Goal: Transaction & Acquisition: Purchase product/service

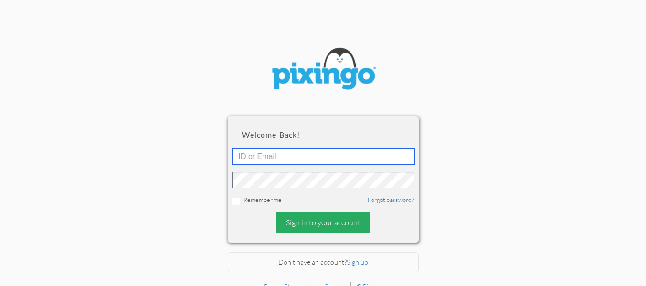
type input "[EMAIL_ADDRESS][DOMAIN_NAME]"
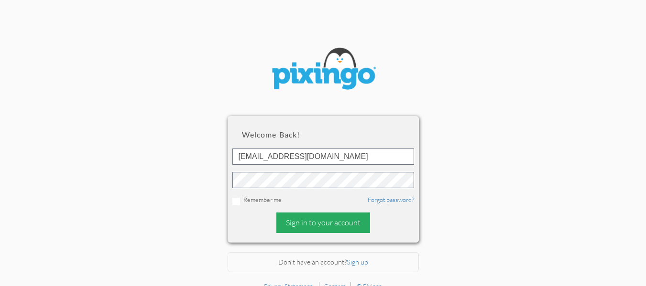
click at [336, 224] on div "Sign in to your account" at bounding box center [323, 223] width 94 height 21
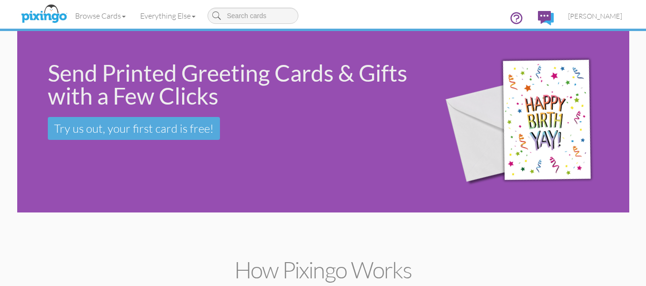
click at [183, 185] on div "Send Printed Greeting Cards & Gifts with a Few Clicks Try us out, your first ca…" at bounding box center [323, 122] width 612 height 182
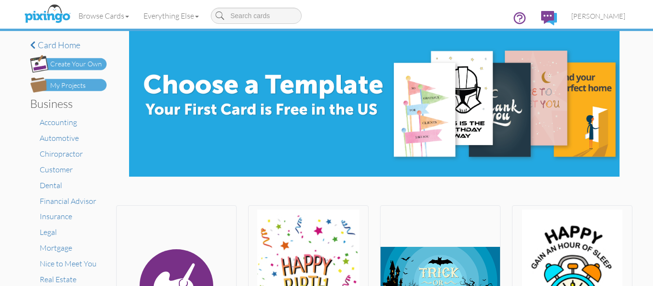
click at [65, 81] on div "My Projects" at bounding box center [67, 86] width 35 height 10
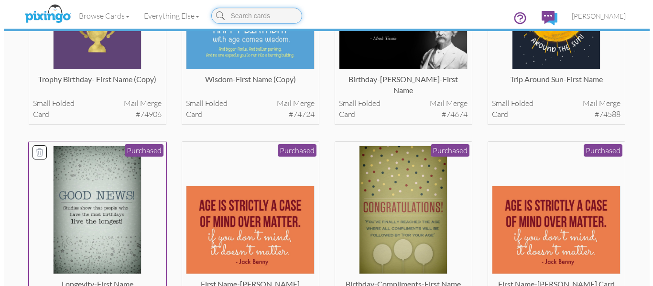
scroll to position [363, 0]
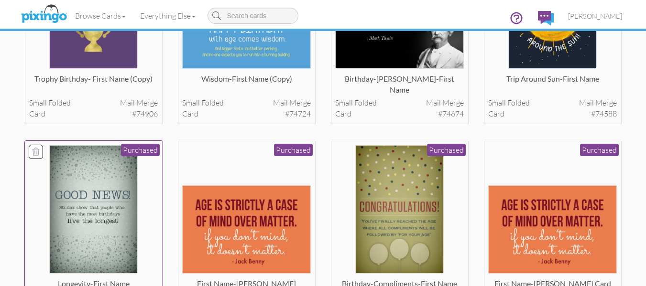
click at [96, 198] on img at bounding box center [93, 209] width 88 height 129
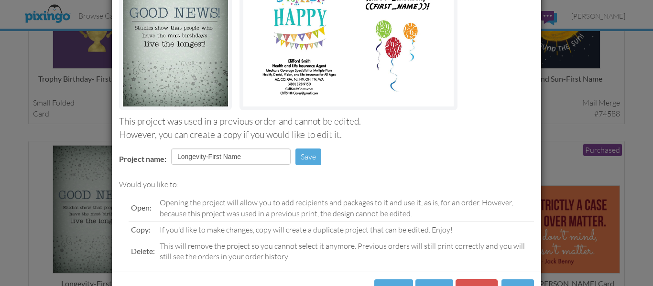
scroll to position [161, 0]
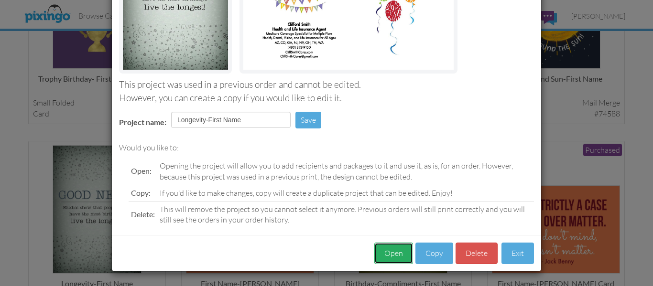
click at [395, 248] on button "Open" at bounding box center [393, 254] width 39 height 22
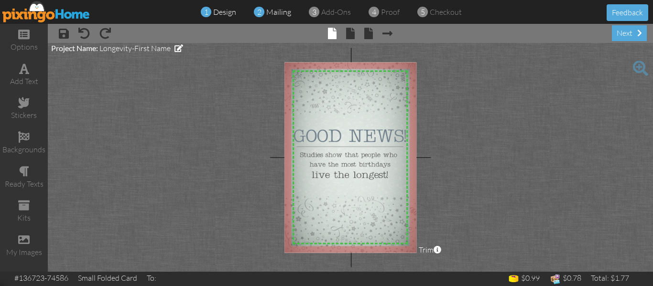
click at [276, 10] on span "mailing" at bounding box center [278, 12] width 25 height 10
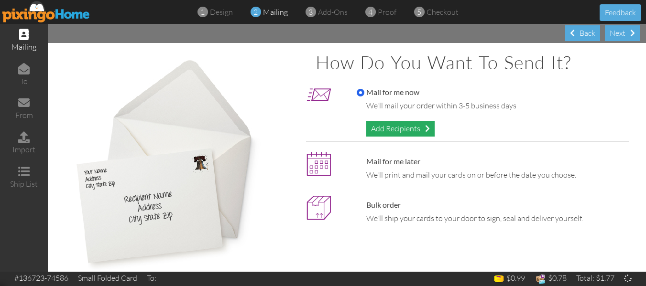
click at [386, 131] on div "Add Recipients" at bounding box center [400, 129] width 68 height 16
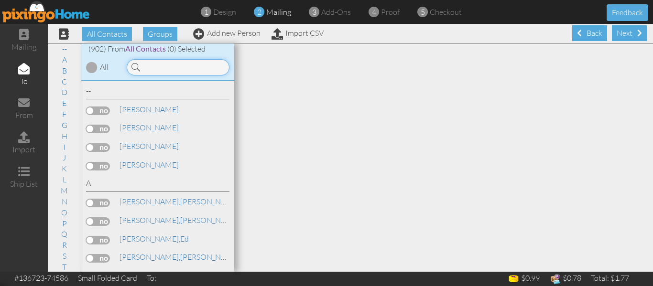
click at [159, 64] on input at bounding box center [178, 67] width 103 height 16
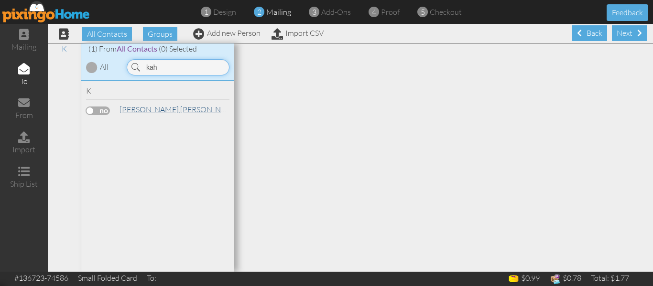
type input "kah"
click at [158, 107] on link "Kahover, Stacie" at bounding box center [180, 109] width 122 height 11
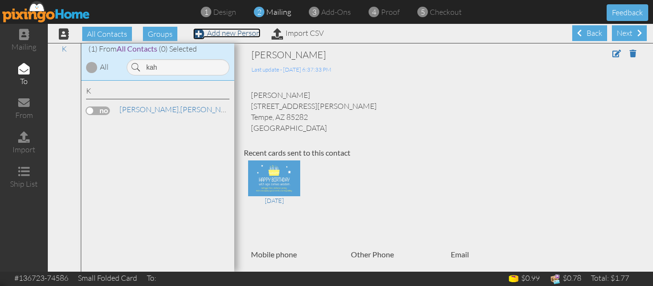
click at [238, 33] on link "Add new Person" at bounding box center [226, 33] width 67 height 10
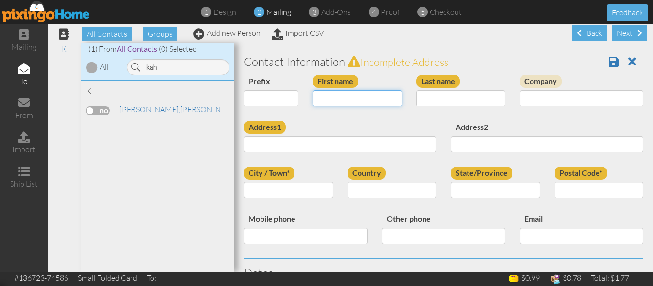
click at [340, 100] on input "First name" at bounding box center [357, 98] width 89 height 16
type input "[PERSON_NAME]"
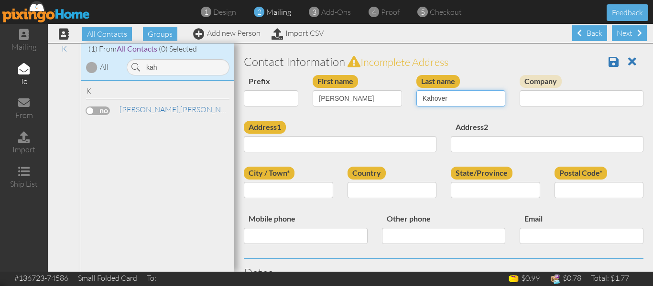
type input "Kahover"
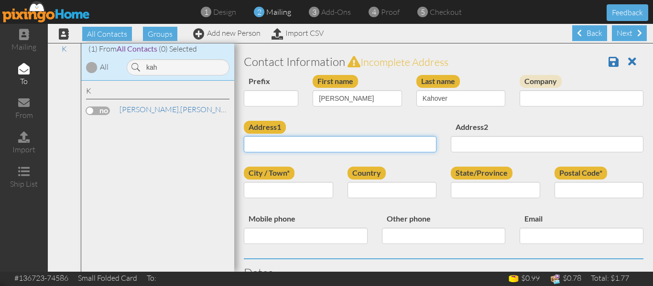
click at [261, 148] on input "Address1" at bounding box center [340, 144] width 193 height 16
paste input "4419 S Rita Ln"
type input "4419 S Rita Ln"
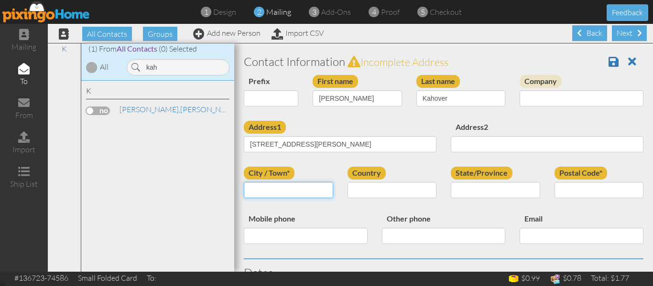
click at [302, 192] on input "City / Town*" at bounding box center [288, 190] width 89 height 16
type input "Tempe"
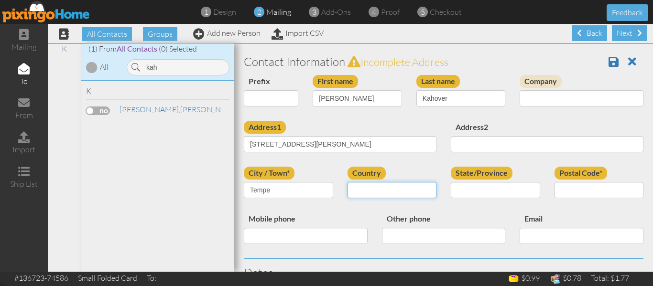
select select "object:4179"
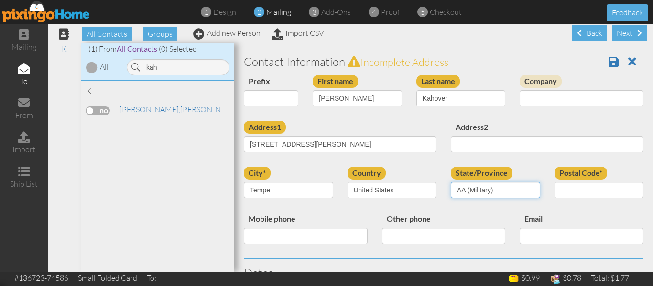
select select "object:4430"
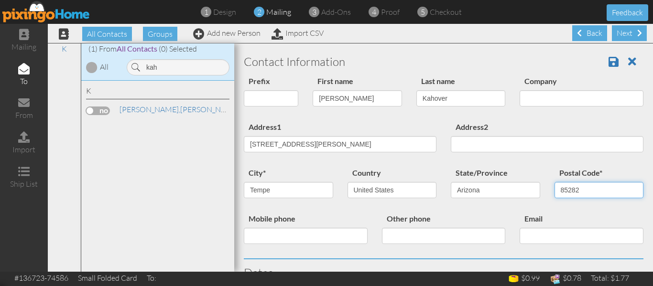
type input "85282"
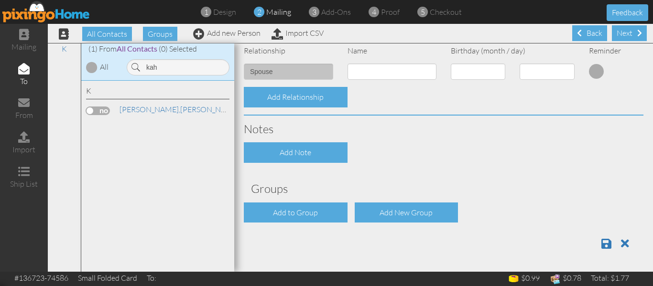
scroll to position [0, 0]
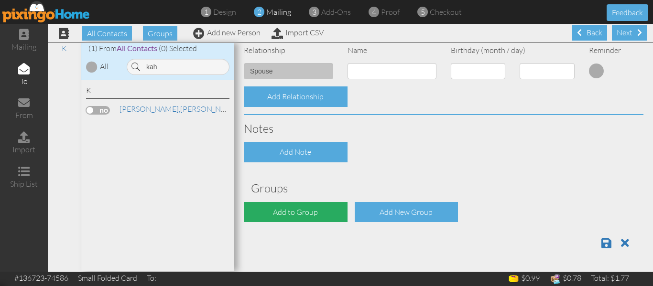
click at [312, 207] on div "Add to Group" at bounding box center [296, 212] width 104 height 21
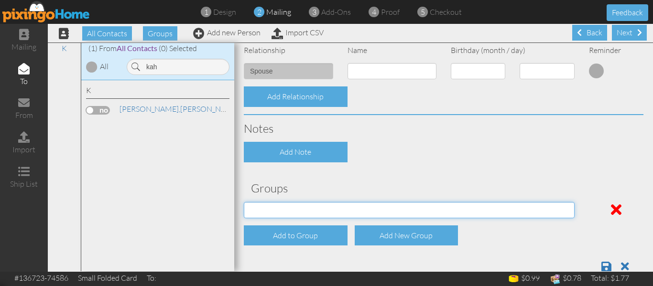
click at [312, 207] on select "PMIC Clients and Prospects Uplines" at bounding box center [409, 210] width 331 height 16
select select "object:4487"
click at [244, 202] on select "PMIC Clients and Prospects Uplines" at bounding box center [409, 210] width 331 height 16
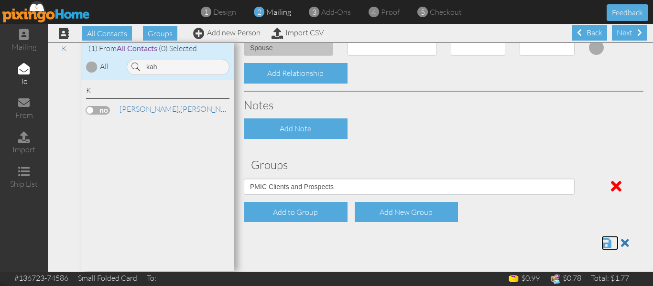
click at [601, 246] on span at bounding box center [606, 242] width 10 height 11
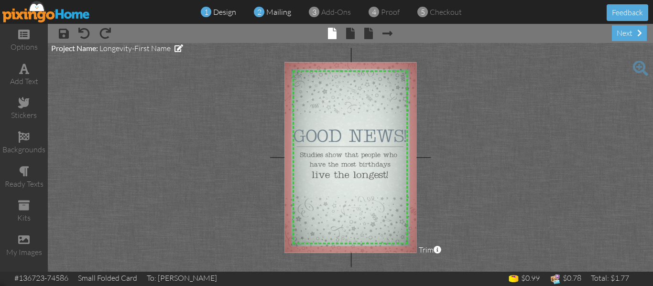
click at [281, 12] on span "mailing" at bounding box center [278, 12] width 25 height 10
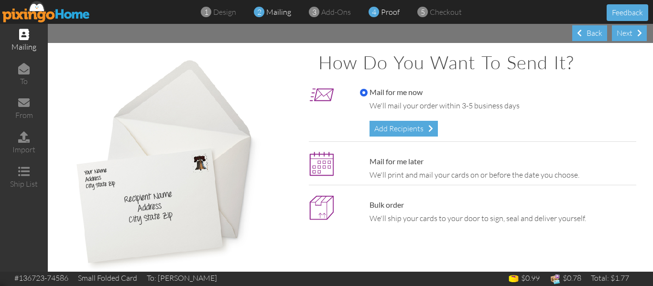
click at [386, 11] on span "proof" at bounding box center [390, 12] width 19 height 10
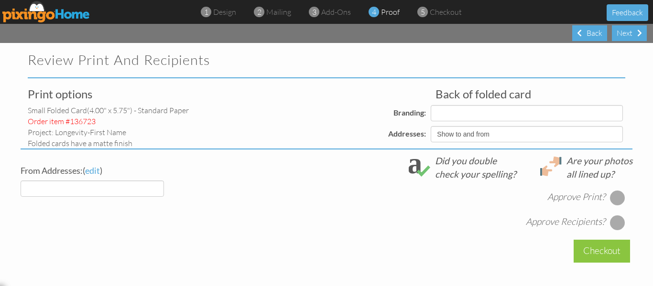
select select "object:178"
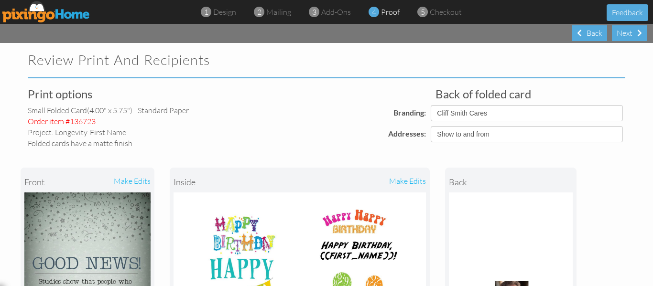
select select "object:189"
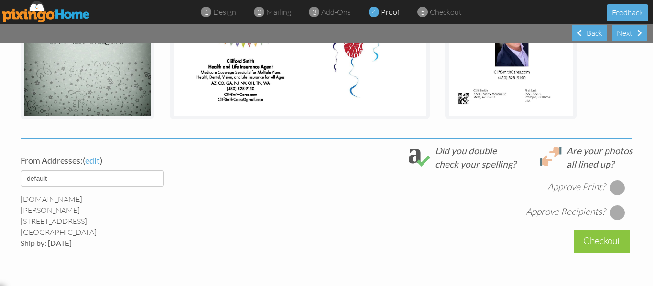
scroll to position [365, 0]
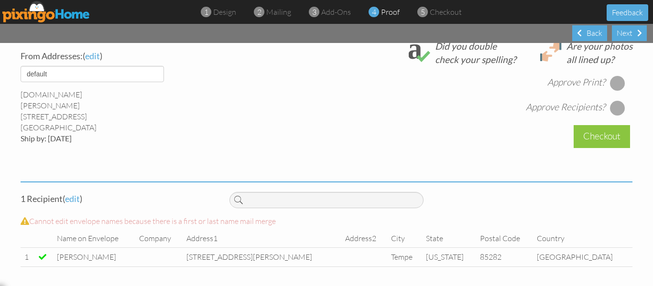
click at [615, 81] on div at bounding box center [617, 83] width 15 height 15
click at [614, 106] on div at bounding box center [617, 107] width 15 height 15
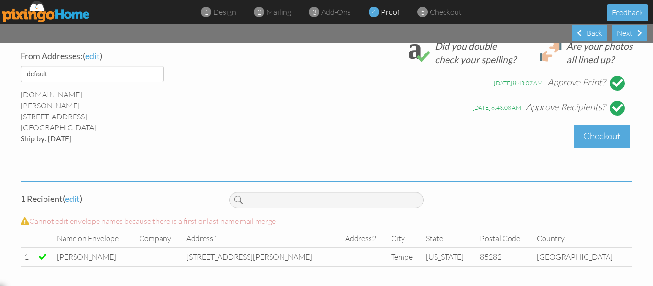
click at [605, 142] on div "Checkout" at bounding box center [601, 136] width 56 height 22
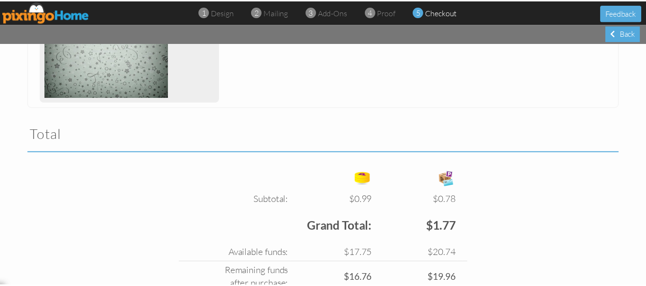
scroll to position [330, 0]
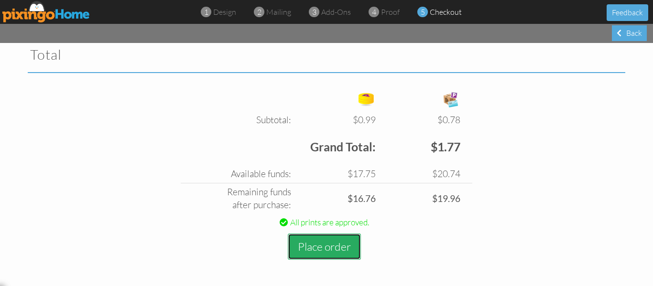
click at [324, 243] on button "Place order" at bounding box center [324, 247] width 73 height 26
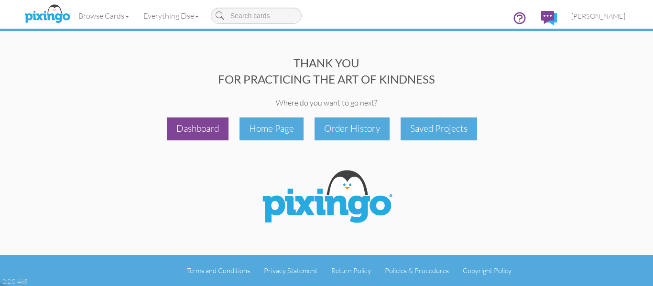
click at [195, 121] on div "Dashboard" at bounding box center [198, 129] width 62 height 22
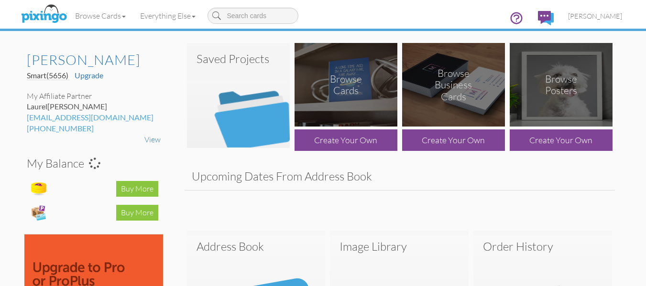
click at [216, 111] on img at bounding box center [238, 95] width 103 height 105
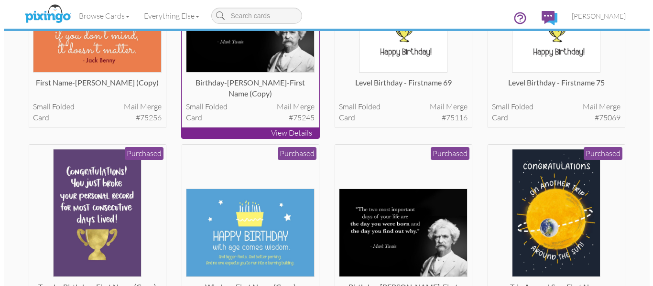
scroll to position [159, 0]
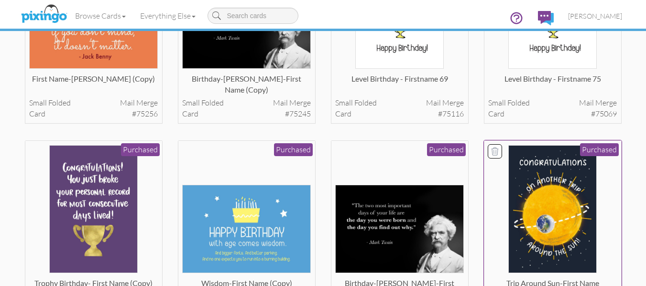
click at [545, 180] on img at bounding box center [552, 209] width 88 height 129
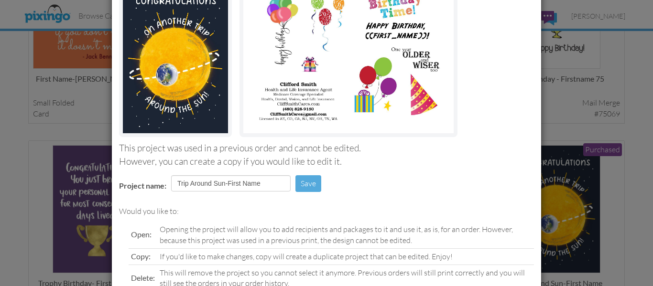
scroll to position [161, 0]
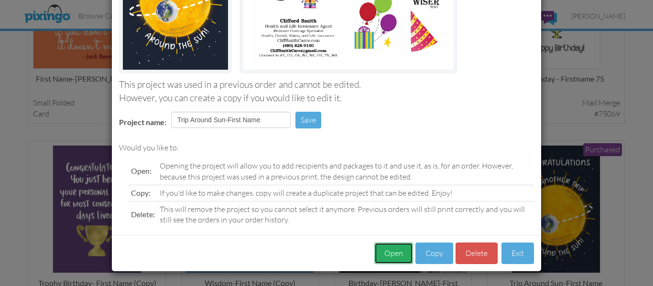
click at [393, 249] on button "Open" at bounding box center [393, 254] width 39 height 22
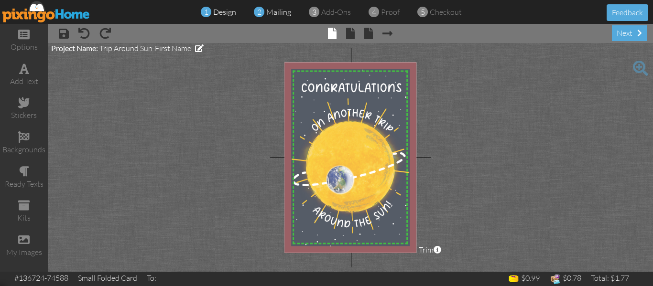
click at [277, 12] on span "mailing" at bounding box center [278, 12] width 25 height 10
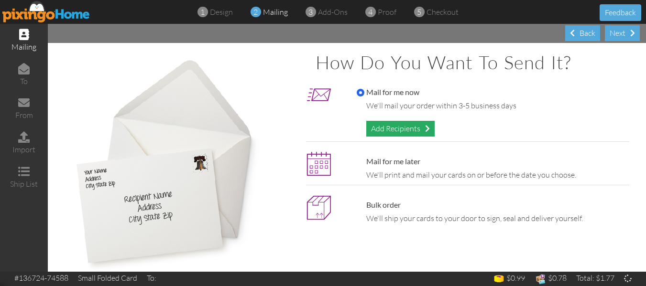
click at [395, 130] on div "Add Recipients" at bounding box center [400, 129] width 68 height 16
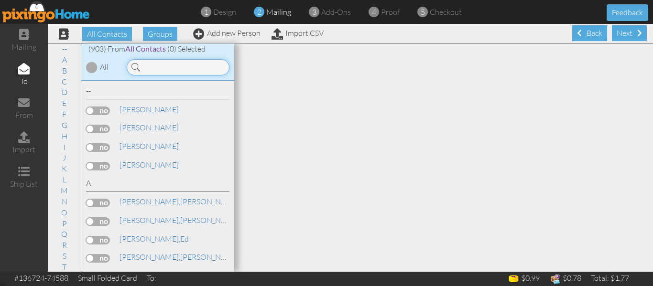
click at [152, 69] on input at bounding box center [178, 67] width 103 height 16
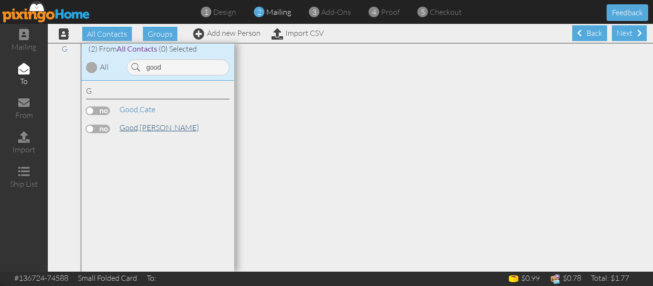
click at [124, 129] on span "Good," at bounding box center [129, 128] width 20 height 10
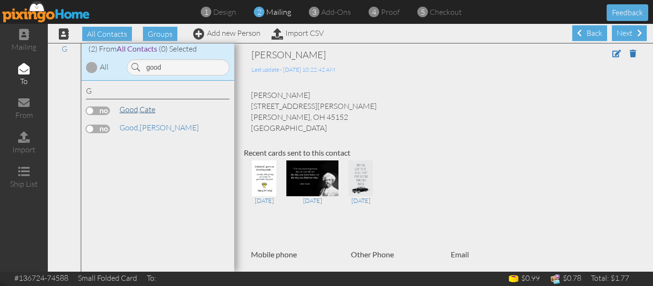
click at [135, 109] on span "Good," at bounding box center [129, 110] width 20 height 10
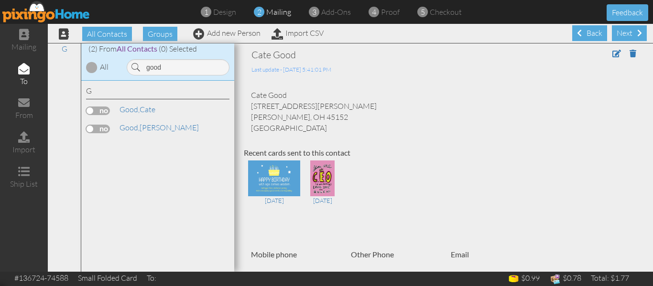
click at [90, 109] on label at bounding box center [98, 111] width 24 height 9
click at [0, 0] on input "checkbox" at bounding box center [0, 0] width 0 height 0
click at [172, 66] on input "good" at bounding box center [178, 67] width 103 height 16
type input "g"
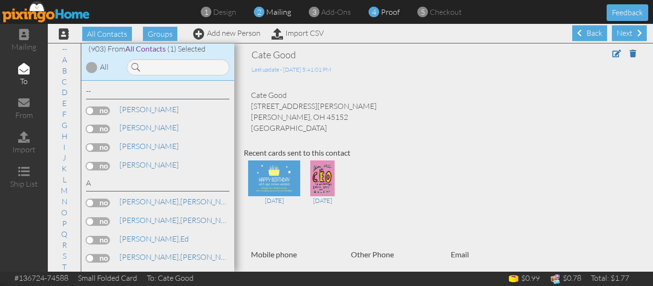
click at [392, 12] on span "proof" at bounding box center [390, 12] width 19 height 10
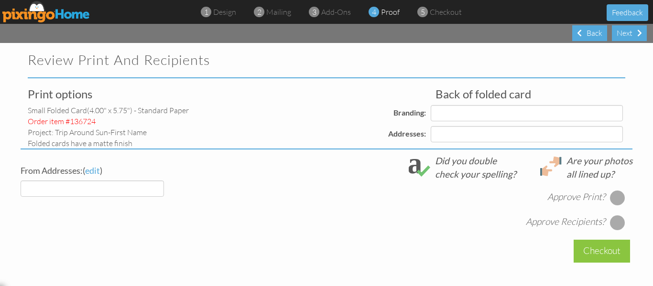
select select "object:5851"
select select "object:5855"
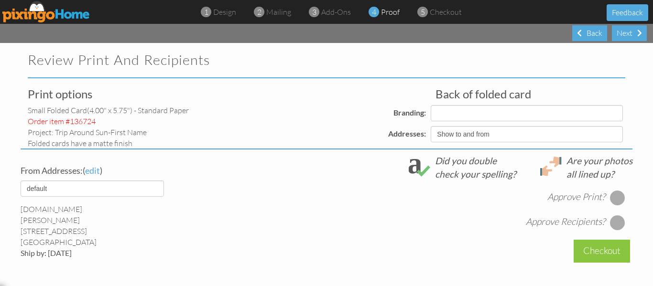
select select "object:5857"
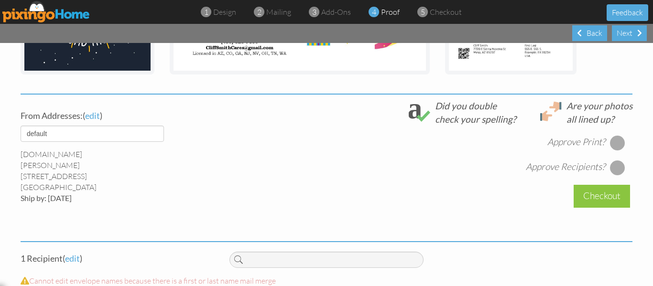
scroll to position [365, 0]
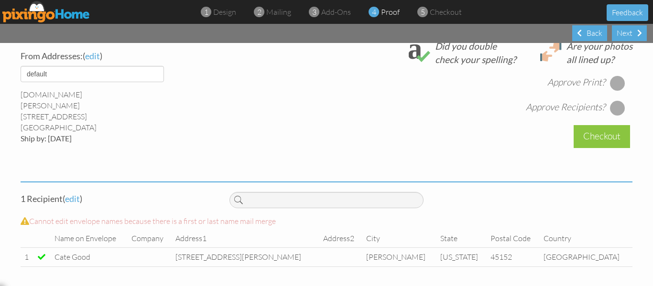
click at [614, 82] on div at bounding box center [617, 83] width 15 height 15
click at [618, 108] on div at bounding box center [617, 107] width 15 height 15
click at [615, 108] on div at bounding box center [617, 107] width 15 height 15
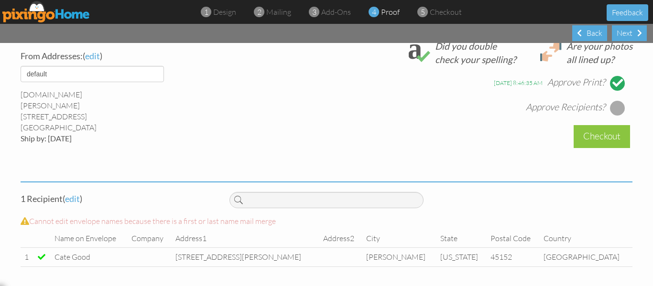
click at [615, 108] on div at bounding box center [617, 107] width 15 height 15
click at [615, 112] on div at bounding box center [617, 107] width 15 height 15
click at [605, 130] on div "Checkout" at bounding box center [601, 136] width 56 height 22
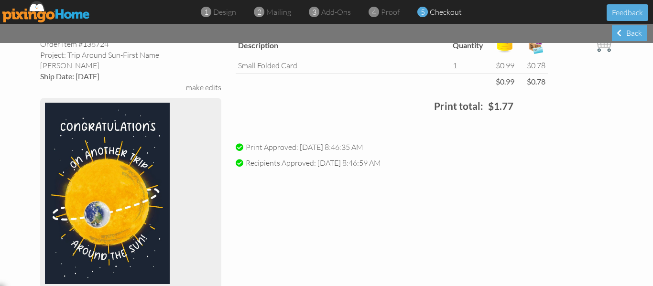
scroll to position [330, 0]
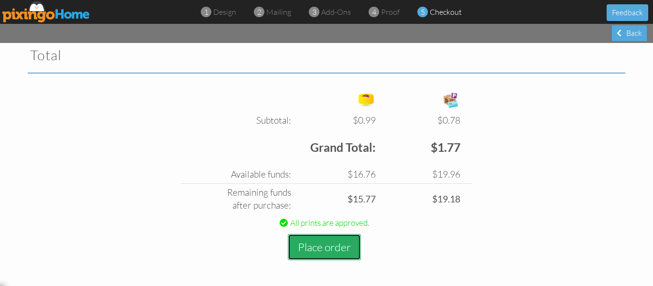
click at [306, 244] on button "Place order" at bounding box center [324, 247] width 73 height 26
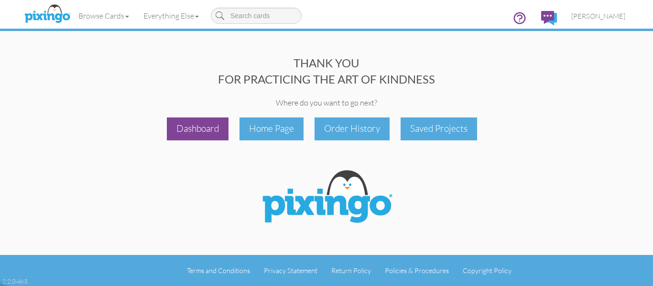
click at [190, 129] on div "Dashboard" at bounding box center [198, 129] width 62 height 22
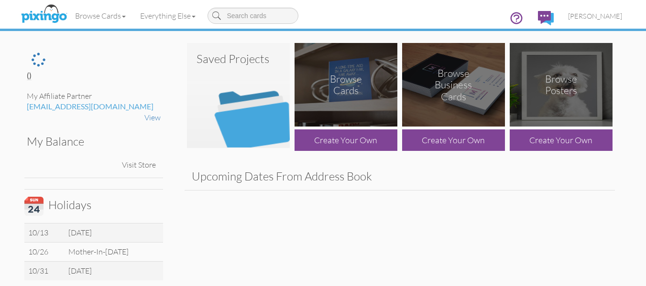
click at [240, 97] on img at bounding box center [238, 95] width 103 height 105
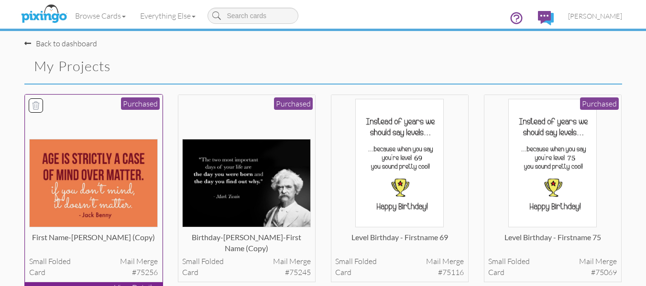
click at [106, 170] on img at bounding box center [93, 183] width 129 height 88
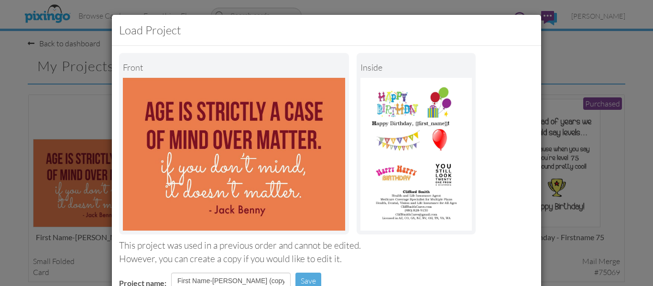
scroll to position [161, 0]
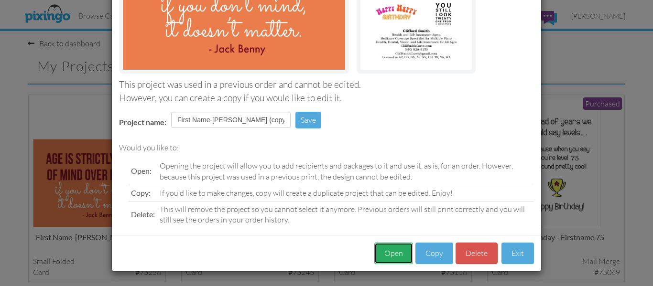
click at [401, 253] on button "Open" at bounding box center [393, 254] width 39 height 22
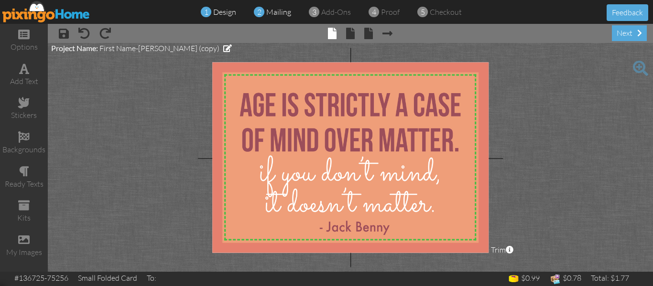
click at [281, 17] on div "2 mailing" at bounding box center [275, 12] width 32 height 11
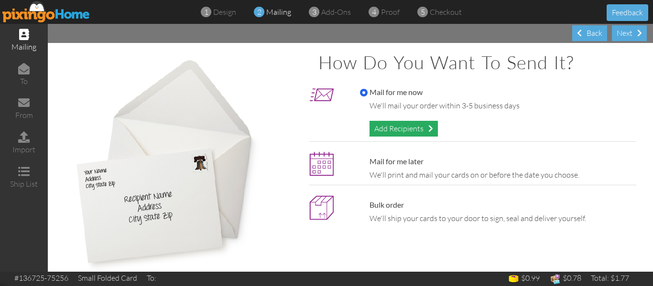
click at [394, 131] on div "Add Recipients" at bounding box center [403, 129] width 68 height 16
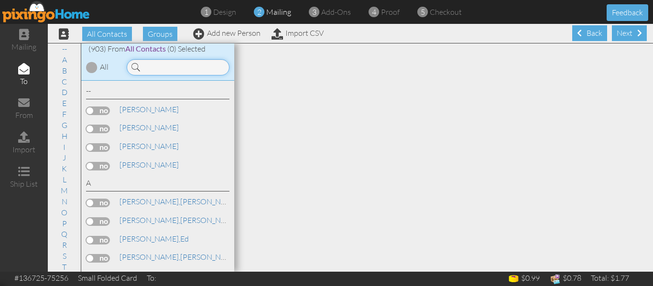
click at [167, 64] on input at bounding box center [178, 67] width 103 height 16
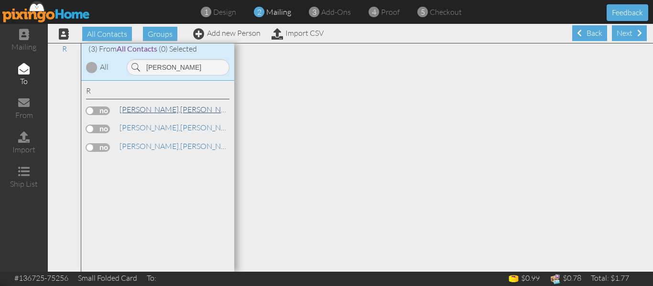
click at [151, 109] on span "[PERSON_NAME]," at bounding box center [149, 110] width 61 height 10
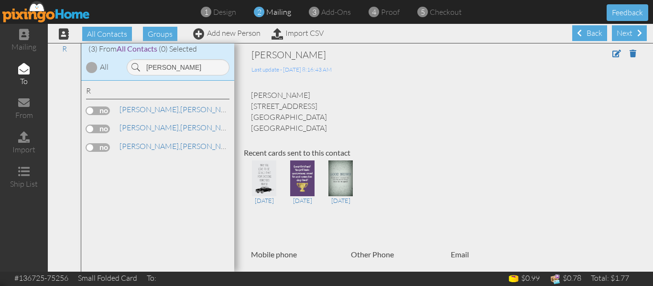
click at [91, 112] on label at bounding box center [98, 111] width 24 height 9
click at [0, 0] on input "checkbox" at bounding box center [0, 0] width 0 height 0
click at [178, 66] on input "robinson" at bounding box center [178, 67] width 103 height 16
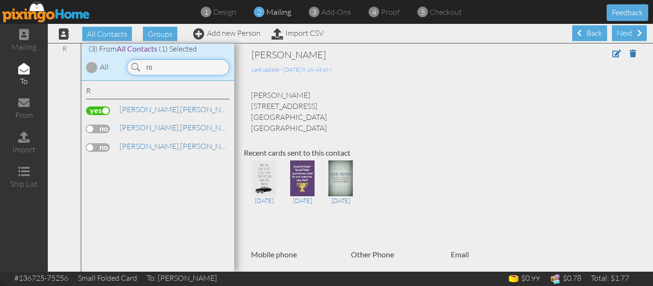
type input "r"
type input "transt"
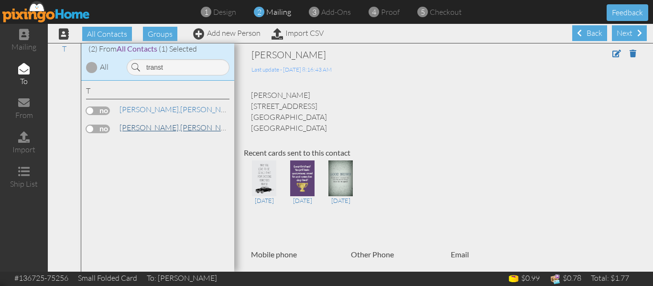
click at [163, 127] on link "Transtrum, Lorraine" at bounding box center [180, 127] width 122 height 11
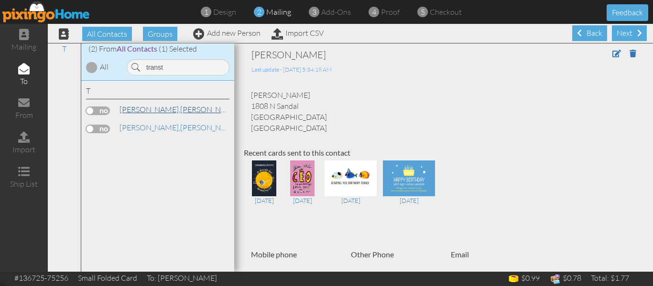
click at [156, 110] on link "Transtrum, John" at bounding box center [180, 109] width 122 height 11
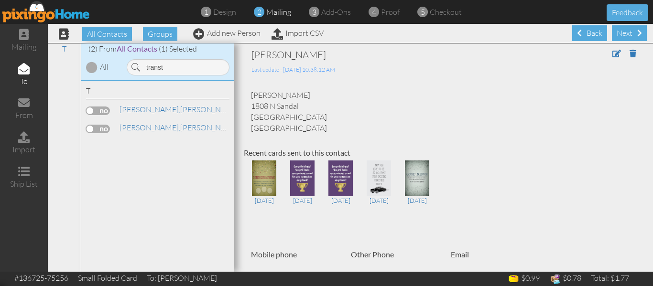
click at [91, 114] on label at bounding box center [98, 111] width 24 height 9
click at [0, 0] on input "checkbox" at bounding box center [0, 0] width 0 height 0
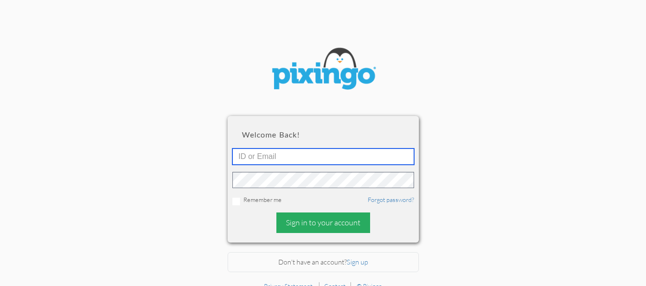
type input "[EMAIL_ADDRESS][DOMAIN_NAME]"
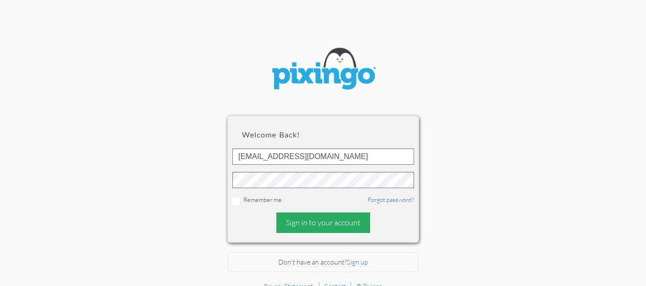
click at [302, 221] on div "Sign in to your account" at bounding box center [323, 223] width 94 height 21
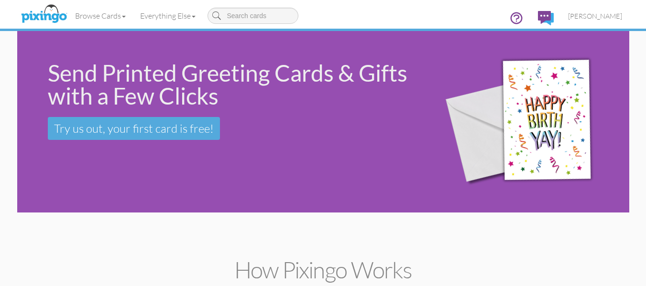
click at [143, 183] on div "Send Printed Greeting Cards & Gifts with a Few Clicks Try us out, your first ca…" at bounding box center [323, 122] width 612 height 182
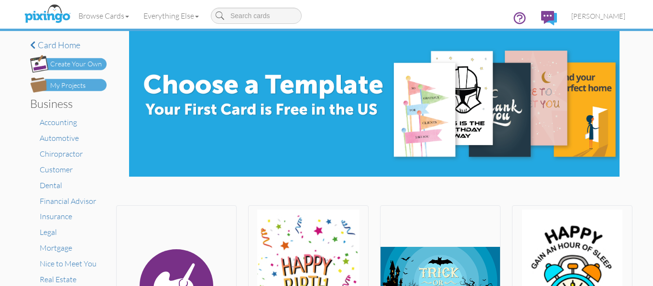
click at [78, 88] on div "My Projects" at bounding box center [67, 86] width 35 height 10
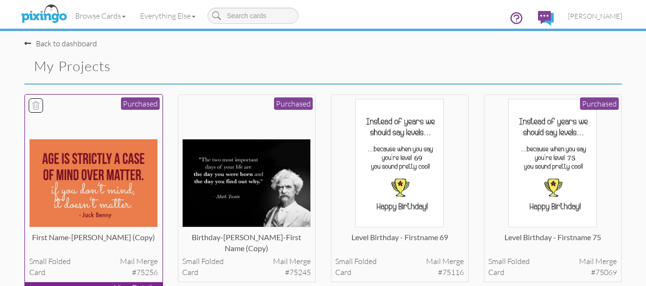
click at [91, 172] on img at bounding box center [93, 183] width 129 height 88
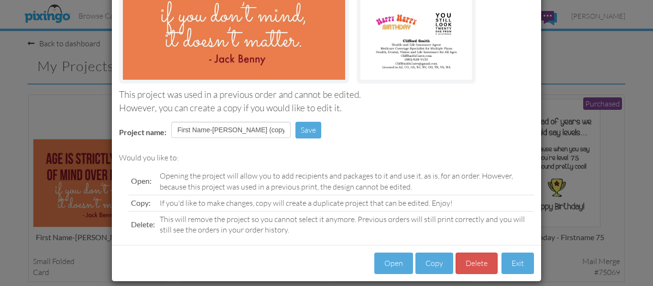
scroll to position [161, 0]
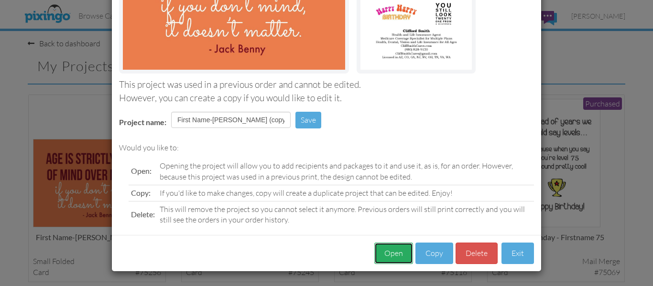
click at [387, 248] on button "Open" at bounding box center [393, 254] width 39 height 22
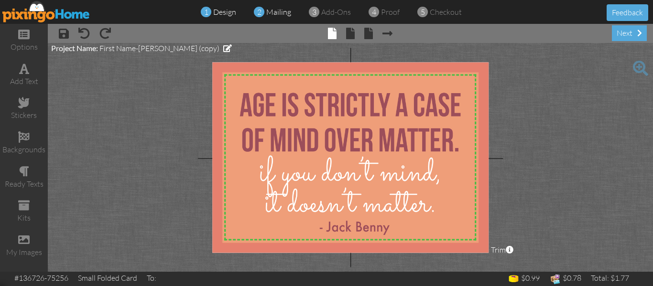
click at [281, 11] on span "mailing" at bounding box center [278, 12] width 25 height 10
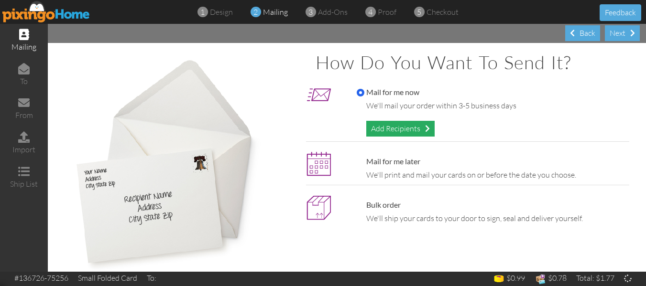
click at [402, 127] on div "Add Recipients" at bounding box center [400, 129] width 68 height 16
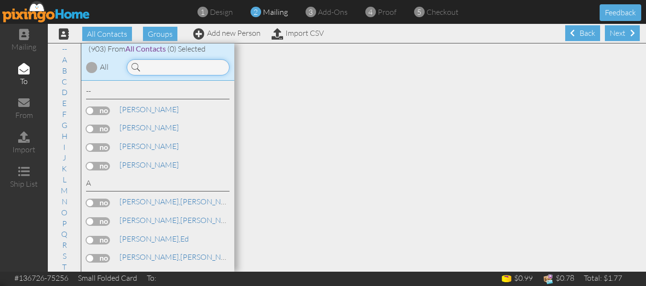
click at [183, 61] on input at bounding box center [178, 67] width 103 height 16
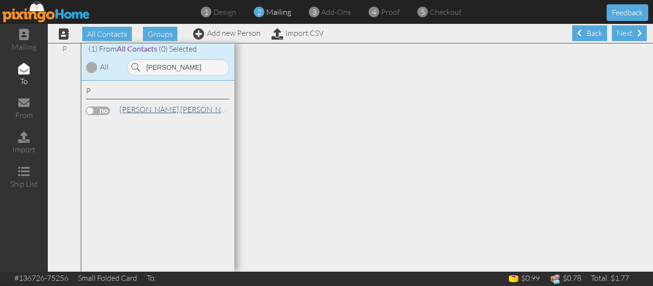
click at [151, 108] on link "[PERSON_NAME]" at bounding box center [180, 109] width 122 height 11
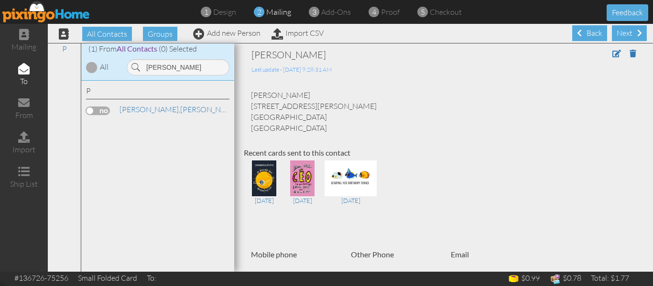
click at [89, 112] on label at bounding box center [98, 111] width 24 height 9
click at [0, 0] on input "checkbox" at bounding box center [0, 0] width 0 height 0
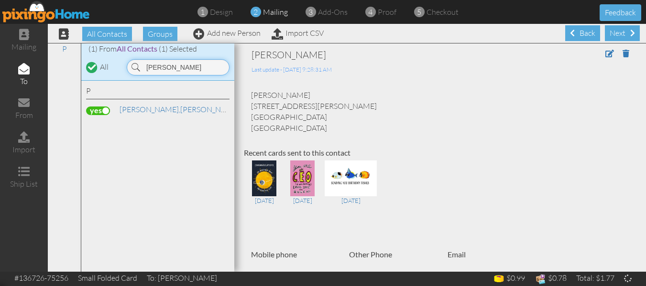
click at [173, 64] on input "[PERSON_NAME]" at bounding box center [178, 67] width 103 height 16
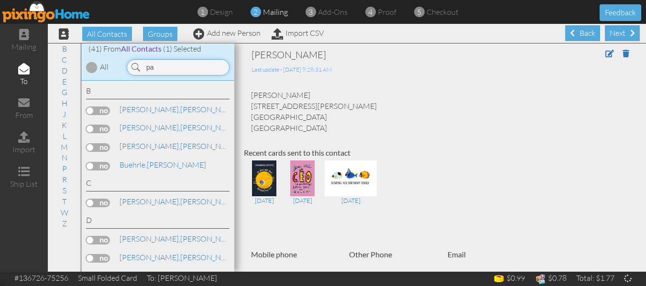
type input "p"
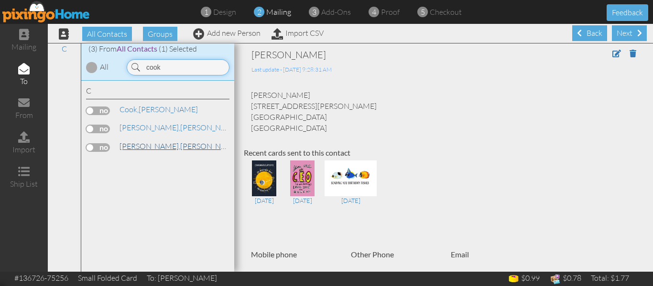
type input "cook"
click at [139, 151] on span "[PERSON_NAME]," at bounding box center [149, 146] width 61 height 10
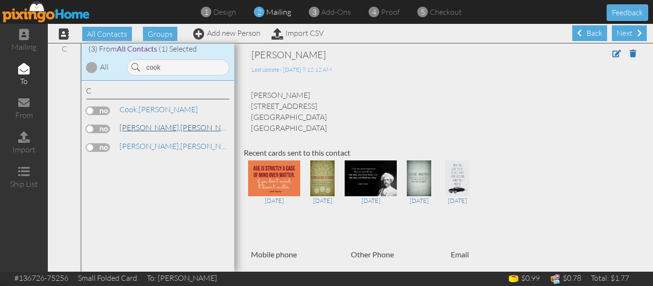
click at [143, 128] on span "[PERSON_NAME]," at bounding box center [149, 128] width 61 height 10
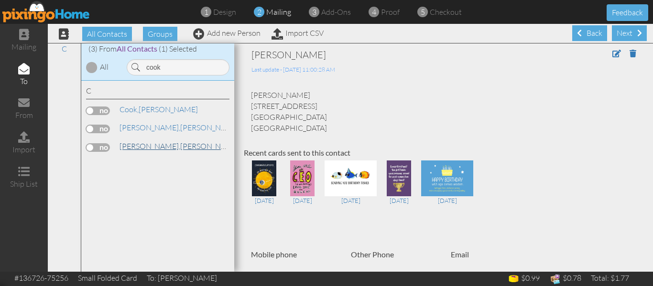
click at [141, 146] on span "[PERSON_NAME]," at bounding box center [149, 146] width 61 height 10
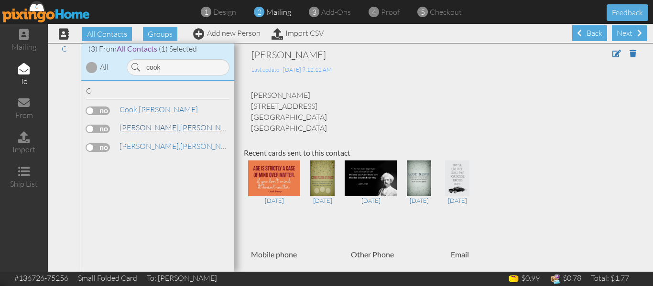
click at [142, 125] on span "[PERSON_NAME]," at bounding box center [149, 128] width 61 height 10
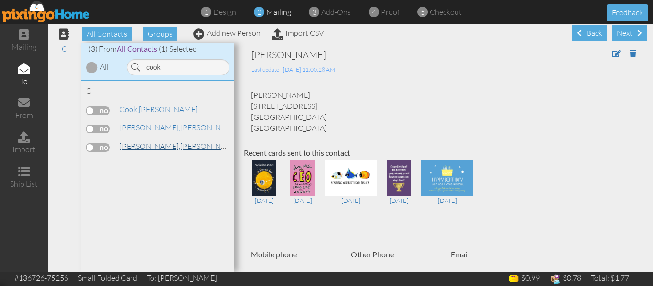
click at [150, 144] on link "[PERSON_NAME]" at bounding box center [180, 145] width 122 height 11
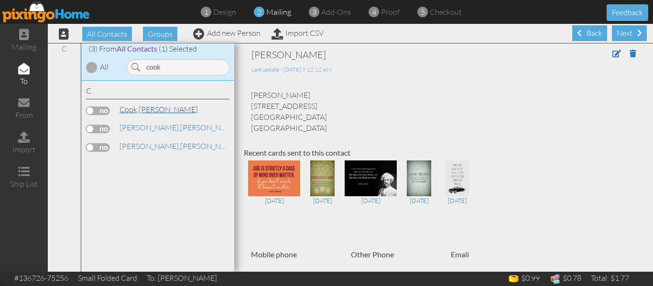
click at [140, 106] on link "[PERSON_NAME]" at bounding box center [159, 109] width 80 height 11
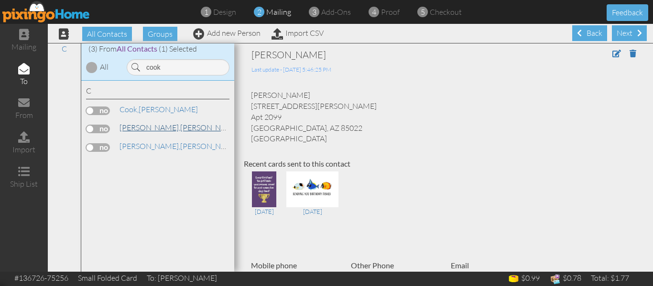
click at [144, 130] on link "[PERSON_NAME]" at bounding box center [180, 127] width 122 height 11
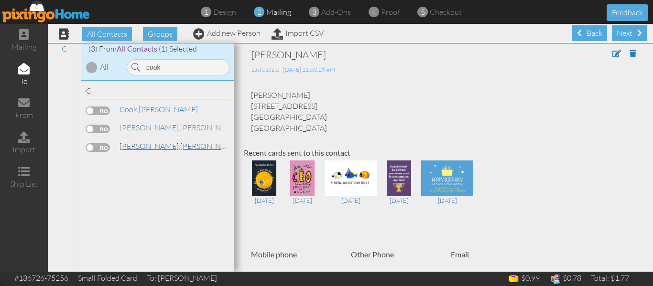
click at [147, 146] on link "[PERSON_NAME]" at bounding box center [180, 145] width 122 height 11
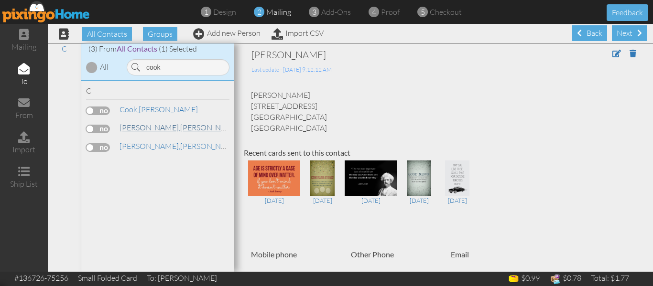
click at [140, 128] on span "[PERSON_NAME]," at bounding box center [149, 128] width 61 height 10
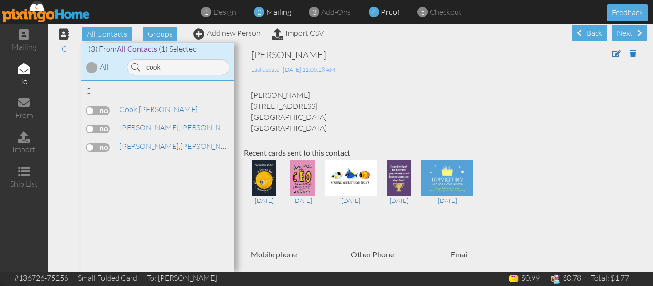
click at [382, 14] on span "proof" at bounding box center [390, 12] width 19 height 10
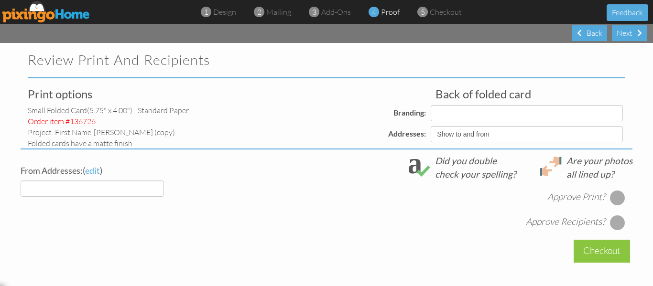
select select "object:6302"
select select "object:6300"
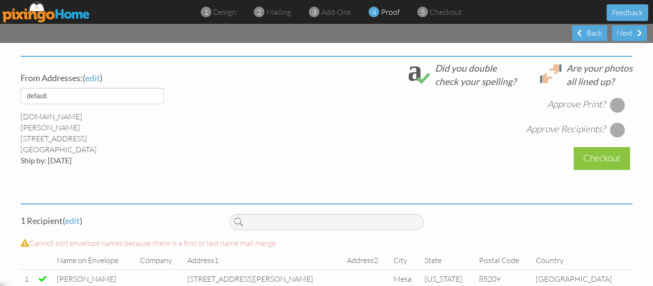
scroll to position [372, 0]
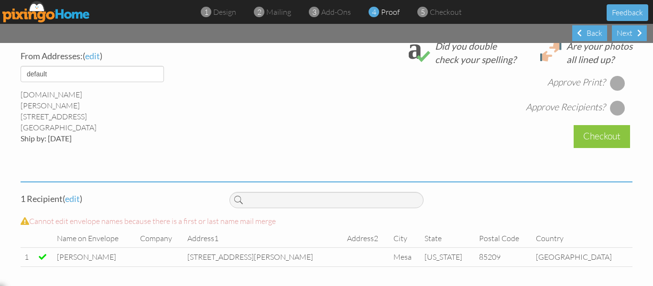
click at [613, 84] on div at bounding box center [617, 83] width 15 height 15
click at [613, 108] on div at bounding box center [617, 107] width 15 height 15
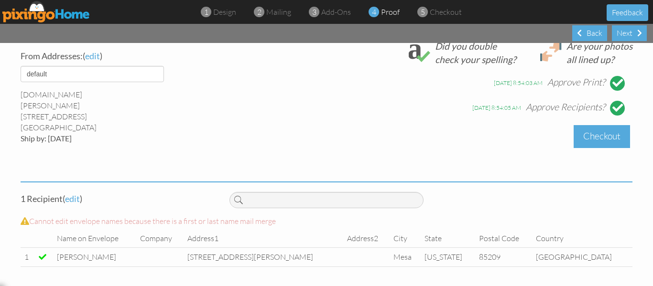
click at [602, 133] on div "Checkout" at bounding box center [601, 136] width 56 height 22
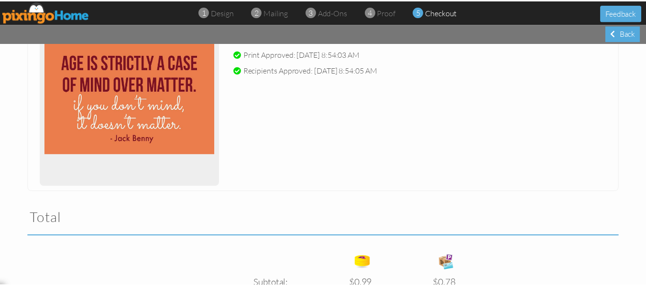
scroll to position [321, 0]
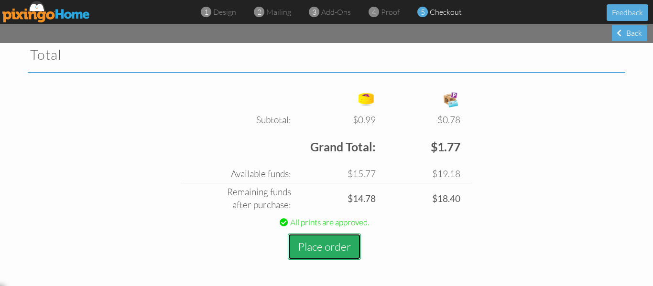
click at [319, 249] on button "Place order" at bounding box center [324, 247] width 73 height 26
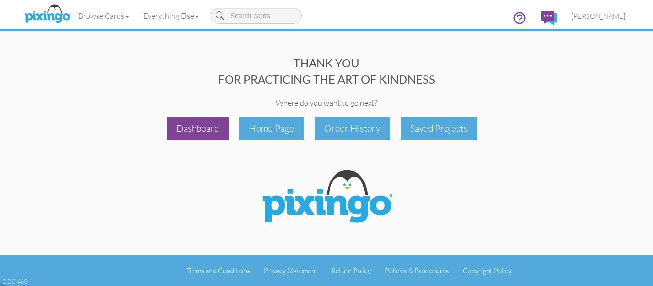
click at [201, 126] on div "Dashboard" at bounding box center [198, 129] width 62 height 22
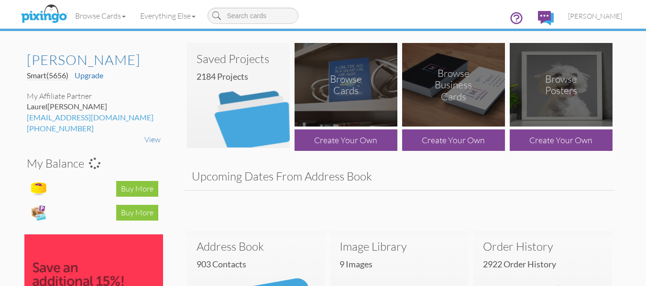
click at [234, 114] on img at bounding box center [238, 95] width 103 height 105
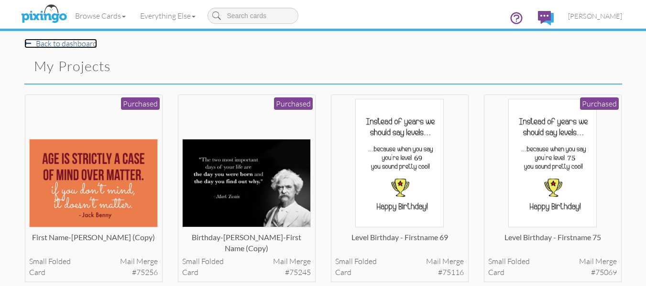
click at [52, 43] on link "Back to dashboard" at bounding box center [60, 44] width 73 height 10
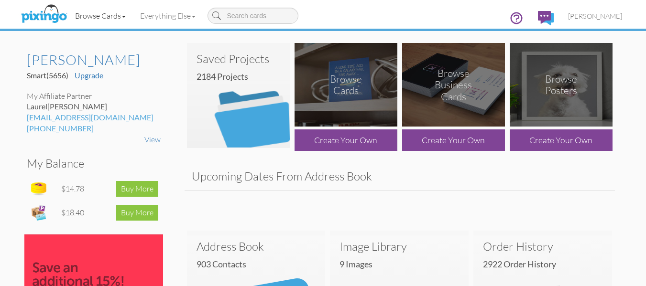
click at [100, 17] on link "Browse Cards" at bounding box center [100, 16] width 65 height 24
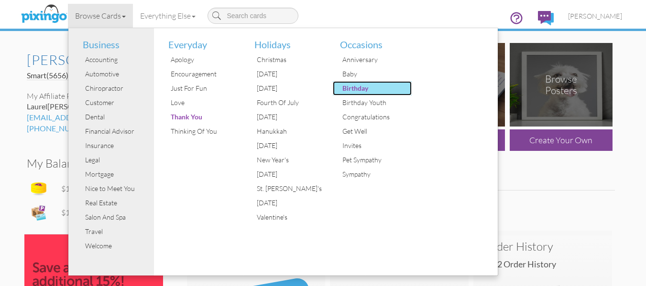
click at [364, 85] on div "Birthday" at bounding box center [376, 88] width 72 height 14
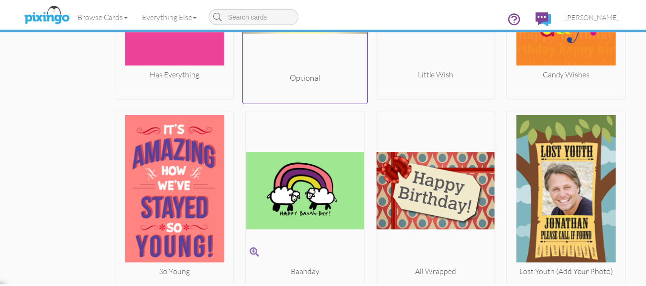
scroll to position [8964, 0]
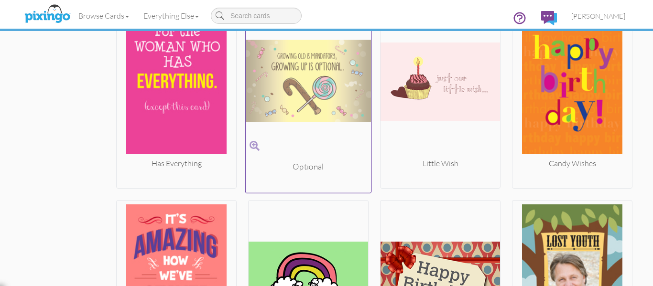
click at [303, 82] on img at bounding box center [309, 81] width 126 height 161
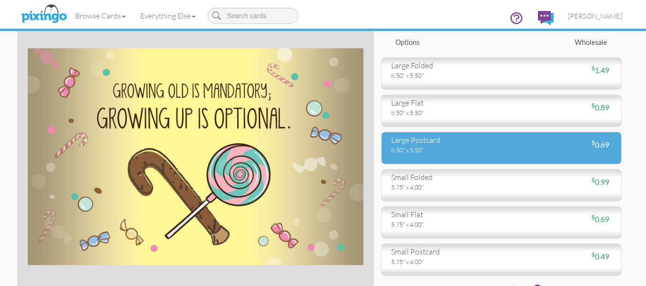
scroll to position [53, 0]
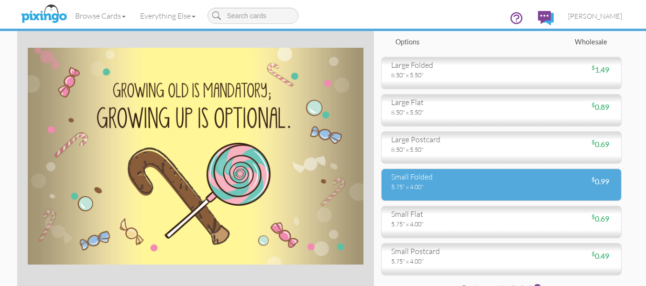
click at [441, 186] on div "5.75" x 4.00"" at bounding box center [442, 187] width 103 height 9
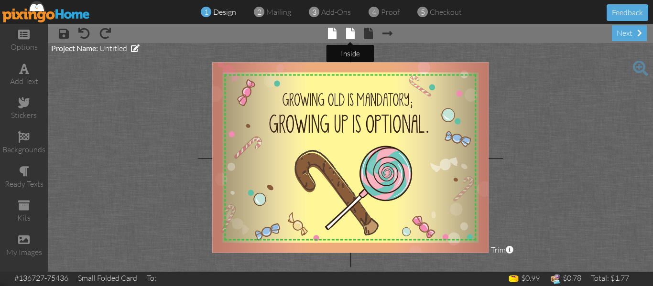
click at [346, 38] on span at bounding box center [350, 33] width 9 height 11
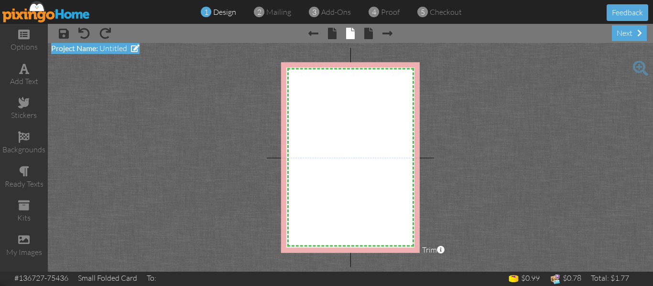
click at [121, 44] on span "Untitled" at bounding box center [113, 48] width 28 height 10
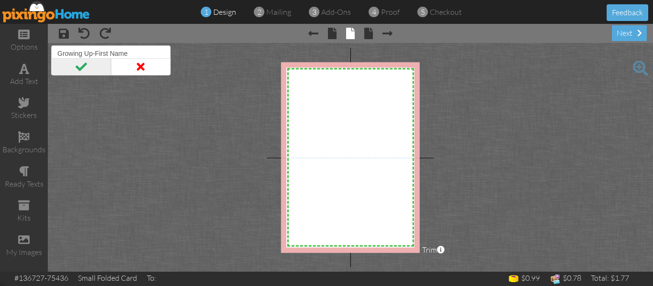
type input "Growing Up-First Name"
click at [97, 67] on span at bounding box center [81, 66] width 60 height 17
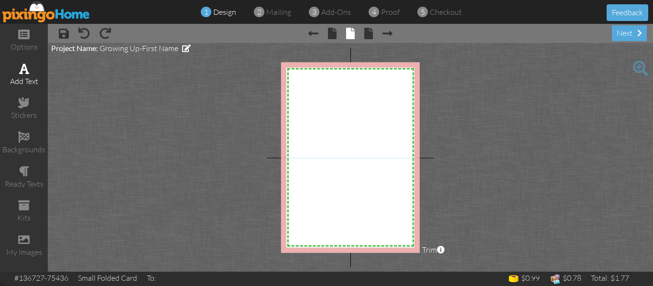
click at [25, 78] on div "add text" at bounding box center [24, 81] width 48 height 11
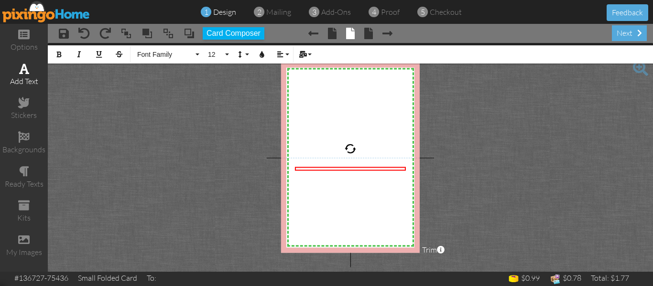
click at [25, 78] on div "add text" at bounding box center [24, 81] width 48 height 11
click at [326, 170] on span "Enter your text" at bounding box center [317, 173] width 43 height 8
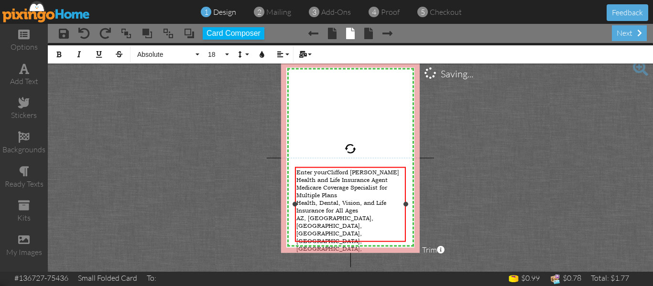
scroll to position [1639, 4]
click at [326, 170] on span "Enter yourClifford [PERSON_NAME] Health and Life Insurance Agent Medicare Cover…" at bounding box center [347, 234] width 103 height 130
click at [386, 236] on div "[PERSON_NAME] Health and Life Insurance Agent Medicare Coverage Specialist for …" at bounding box center [350, 234] width 108 height 130
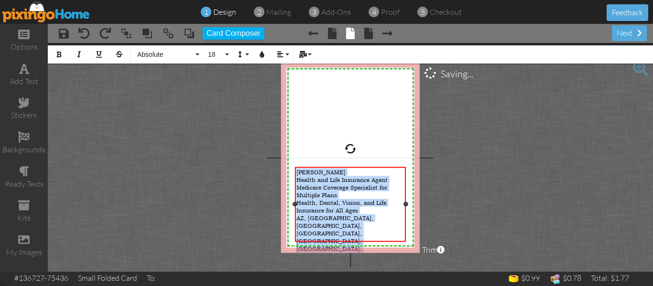
click at [297, 173] on span "[PERSON_NAME] Health and Life Insurance Agent Medicare Coverage Specialist for …" at bounding box center [348, 234] width 104 height 130
click at [289, 54] on button "Align" at bounding box center [282, 54] width 18 height 18
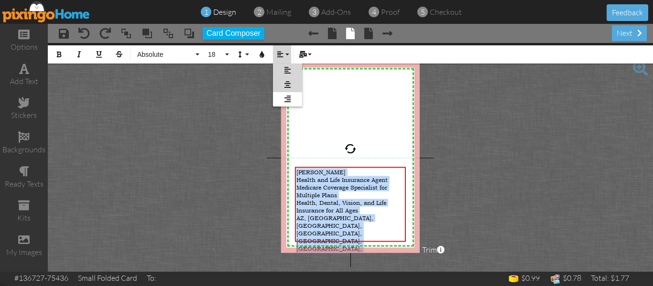
click at [289, 79] on link "[GEOGRAPHIC_DATA]" at bounding box center [287, 85] width 29 height 14
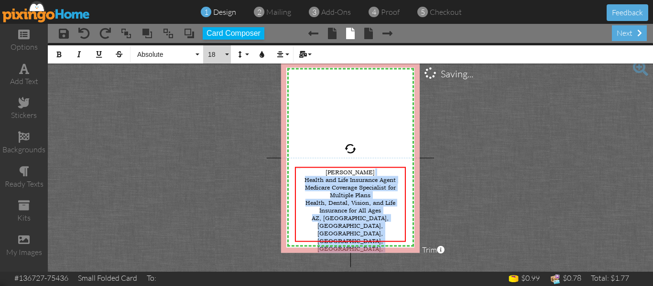
click at [226, 54] on button "18" at bounding box center [217, 54] width 28 height 18
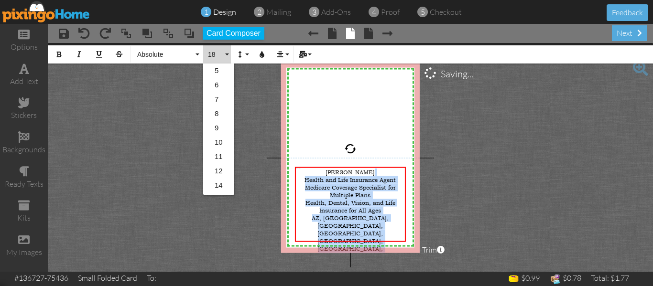
scroll to position [85, 0]
click at [216, 80] on link "12" at bounding box center [218, 86] width 31 height 14
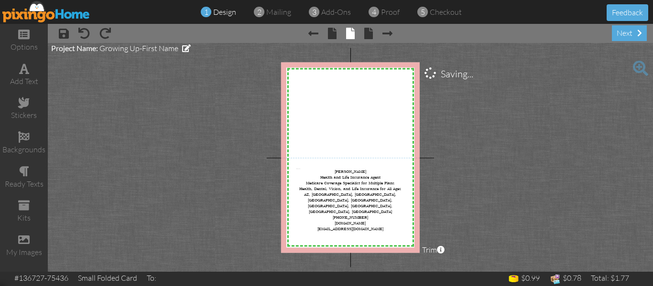
click at [456, 164] on project-studio-wrapper "X X X X X X X X X X X X X X X X X X X X X X X X X X X X X X X X X X X X X X X X…" at bounding box center [350, 157] width 605 height 229
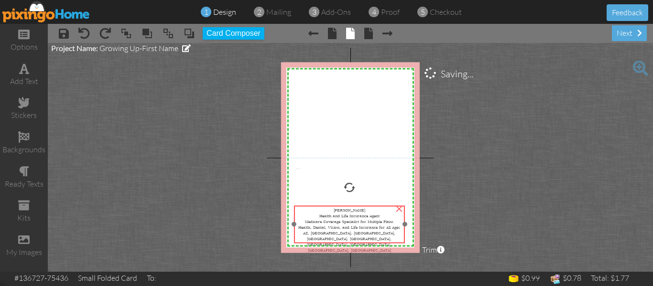
drag, startPoint x: 355, startPoint y: 185, endPoint x: 354, endPoint y: 224, distance: 38.7
click at [354, 224] on span "[PERSON_NAME] Health and Life Insurance Agent Medicare Coverage Specialist for …" at bounding box center [349, 238] width 102 height 63
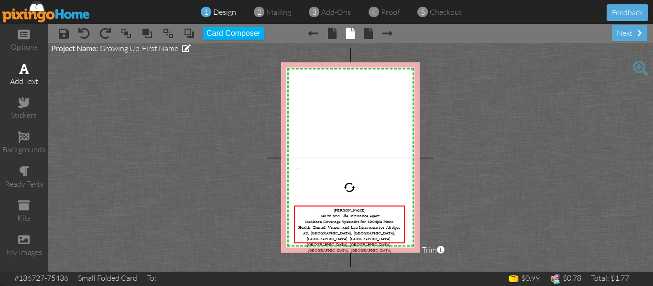
click at [14, 76] on div "add text" at bounding box center [24, 81] width 48 height 11
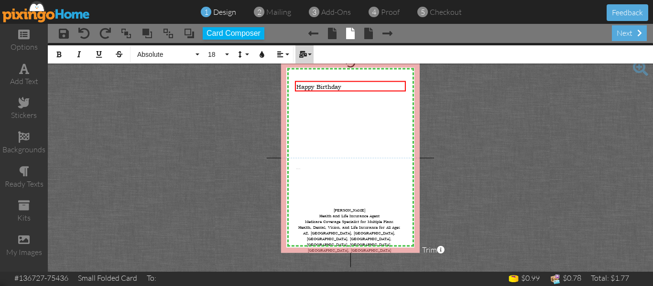
click at [308, 54] on button "Mail Merge" at bounding box center [304, 54] width 18 height 18
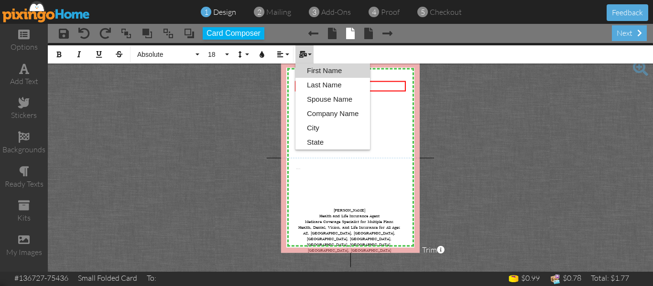
click at [318, 66] on link "First Name" at bounding box center [332, 71] width 75 height 14
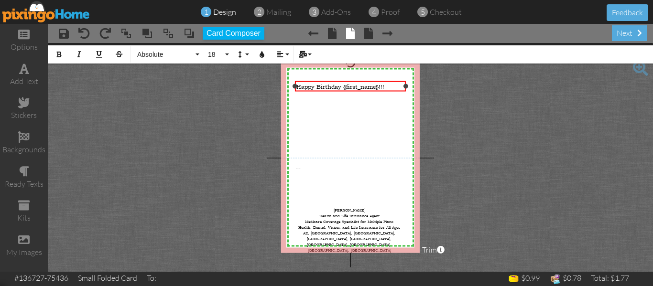
click at [388, 87] on div "Happy Birthday {{first_name}}!!!" at bounding box center [350, 87] width 108 height 8
click at [299, 85] on span "Happy Birthday {{first_name}}!!!" at bounding box center [340, 87] width 88 height 8
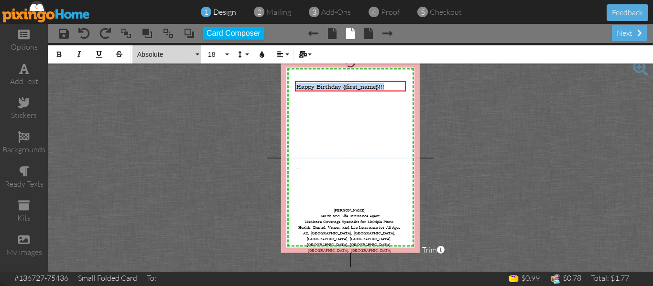
click at [196, 54] on button "Absolute" at bounding box center [166, 54] width 69 height 18
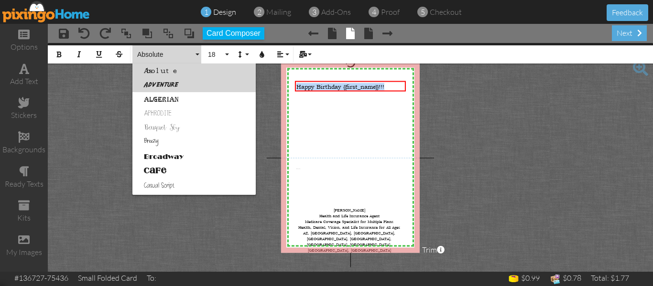
click at [186, 79] on link "Adventure" at bounding box center [193, 85] width 123 height 14
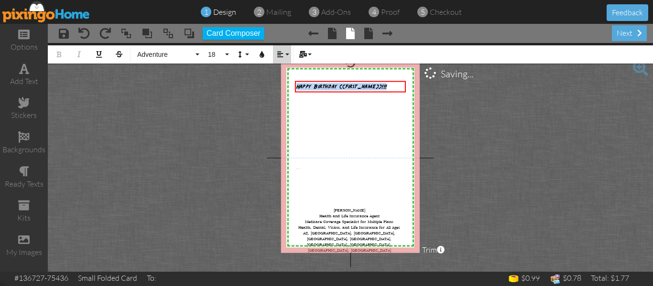
click at [286, 49] on button "Align" at bounding box center [282, 54] width 18 height 18
click at [285, 86] on icon at bounding box center [287, 84] width 6 height 7
click at [225, 51] on button "18" at bounding box center [217, 54] width 28 height 18
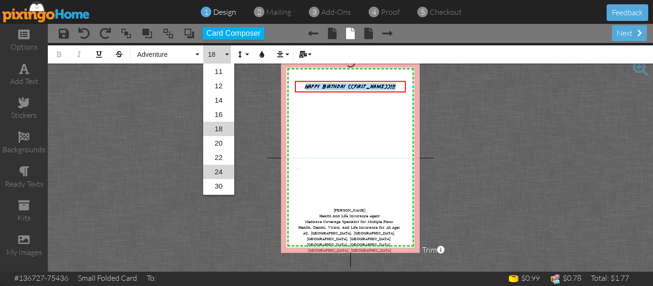
click at [221, 171] on link "24" at bounding box center [218, 172] width 31 height 14
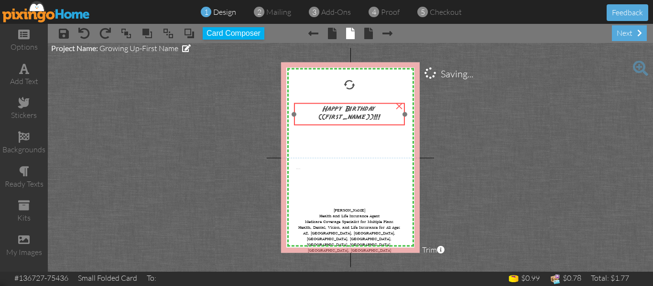
drag, startPoint x: 347, startPoint y: 93, endPoint x: 346, endPoint y: 115, distance: 22.0
click at [346, 115] on span "Happy Birthday {{first_name}}!!!" at bounding box center [349, 113] width 62 height 16
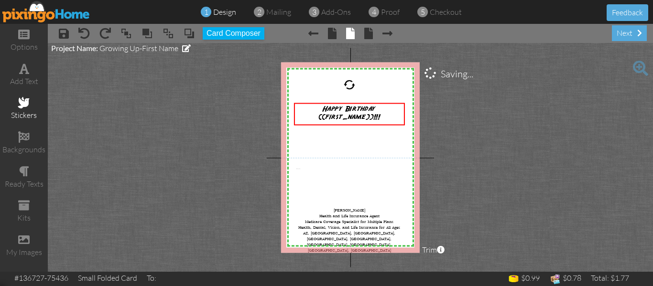
click at [29, 102] on span at bounding box center [23, 102] width 11 height 11
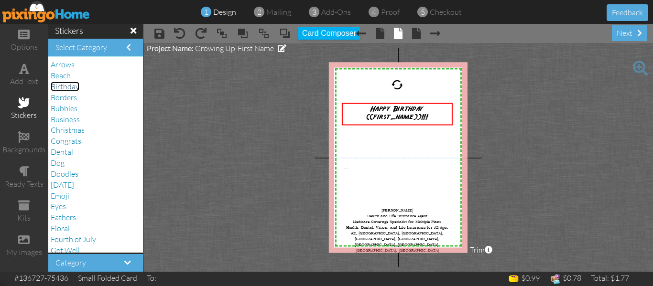
click at [72, 84] on span "Birthday" at bounding box center [65, 87] width 29 height 10
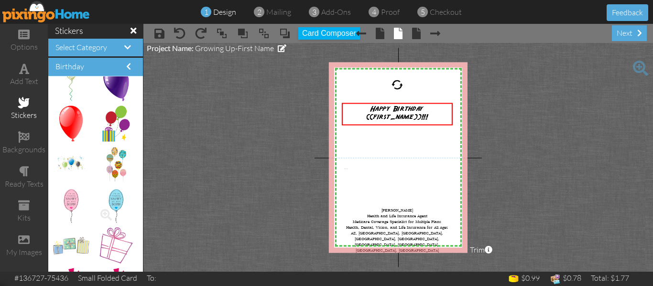
scroll to position [259, 0]
drag, startPoint x: 67, startPoint y: 164, endPoint x: 354, endPoint y: 85, distance: 297.9
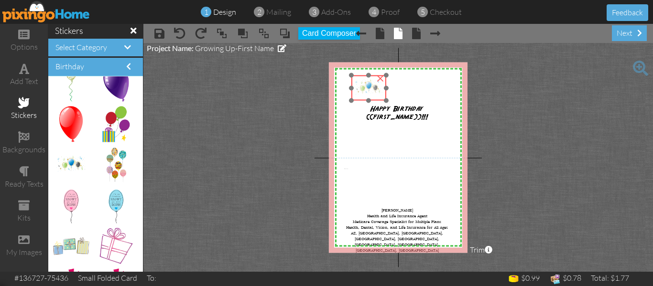
drag, startPoint x: 354, startPoint y: 85, endPoint x: 365, endPoint y: 93, distance: 13.4
click at [365, 93] on img at bounding box center [368, 88] width 35 height 25
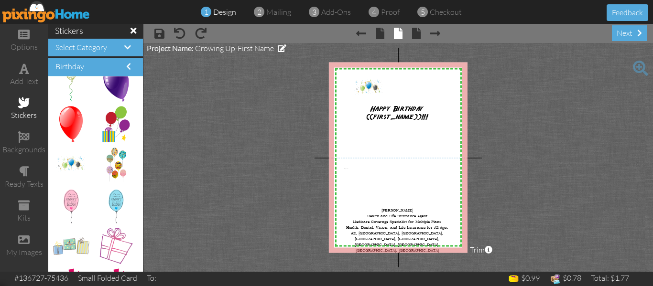
click at [523, 89] on project-studio-wrapper "X X X X X X X X X X X X X X X X X X X X X X X X X X X X X X X X X X X X X X X X…" at bounding box center [397, 157] width 509 height 229
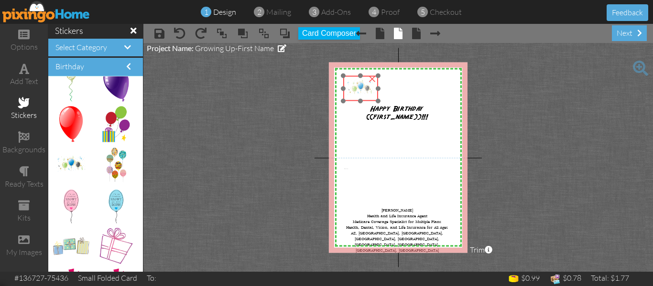
drag, startPoint x: 372, startPoint y: 86, endPoint x: 364, endPoint y: 87, distance: 8.1
click at [364, 87] on img at bounding box center [360, 88] width 35 height 25
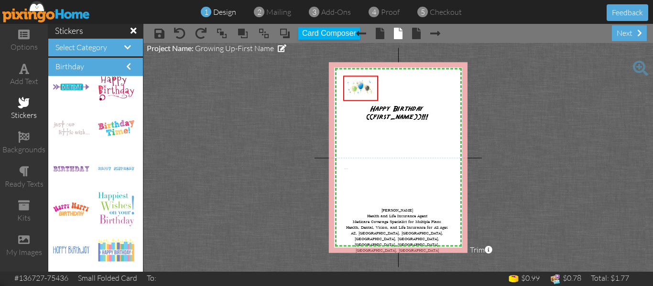
scroll to position [1480, 0]
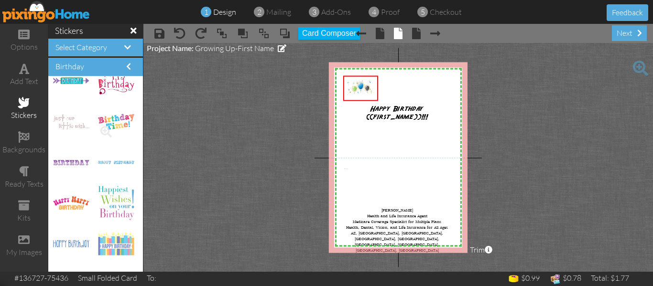
click at [113, 119] on img at bounding box center [116, 122] width 36 height 16
drag, startPoint x: 113, startPoint y: 119, endPoint x: 418, endPoint y: 84, distance: 306.9
drag, startPoint x: 416, startPoint y: 77, endPoint x: 419, endPoint y: 87, distance: 10.3
click at [419, 87] on img at bounding box center [415, 86] width 35 height 15
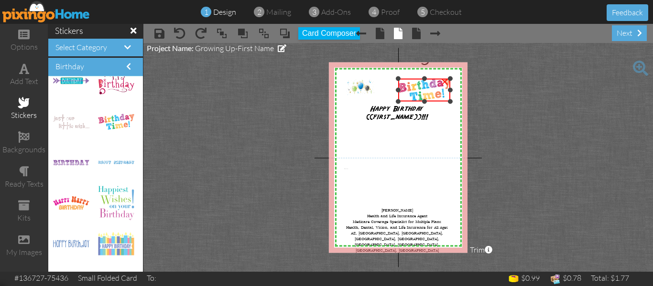
drag, startPoint x: 432, startPoint y: 95, endPoint x: 440, endPoint y: 102, distance: 10.8
click at [440, 102] on div "×" at bounding box center [424, 90] width 52 height 23
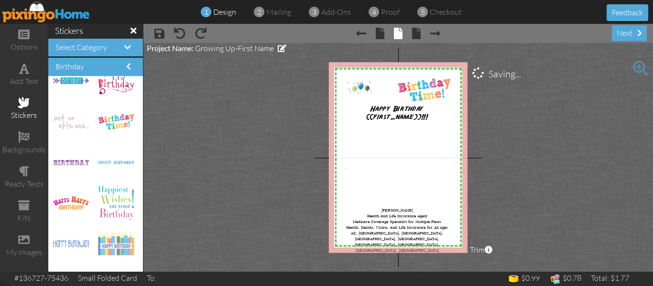
click at [515, 91] on project-studio-wrapper "X X X X X X X X X X X X X X X X X X X X X X X X X X X X X X X X X X X X X X X X…" at bounding box center [397, 157] width 509 height 229
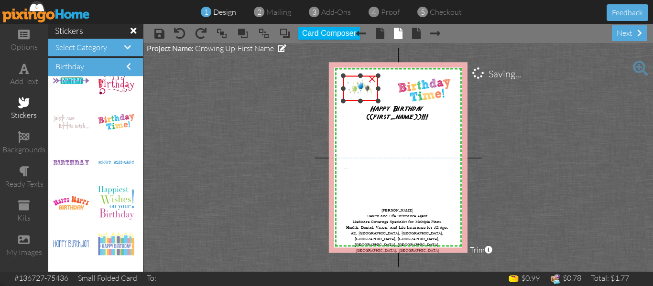
click at [377, 90] on div at bounding box center [377, 88] width 5 height 5
drag, startPoint x: 377, startPoint y: 90, endPoint x: 389, endPoint y: 87, distance: 12.8
click at [389, 87] on div "X X X X X X X X X X X X X X X X X X X X X X X X X X X X X X X X X X X X X X X X…" at bounding box center [398, 157] width 139 height 191
drag, startPoint x: 376, startPoint y: 87, endPoint x: 393, endPoint y: 85, distance: 16.8
click at [393, 85] on div "X X X X X X X X X X X X X X X X X X X X X X X X X X X X X X X X X X X X X X X X…" at bounding box center [398, 157] width 139 height 191
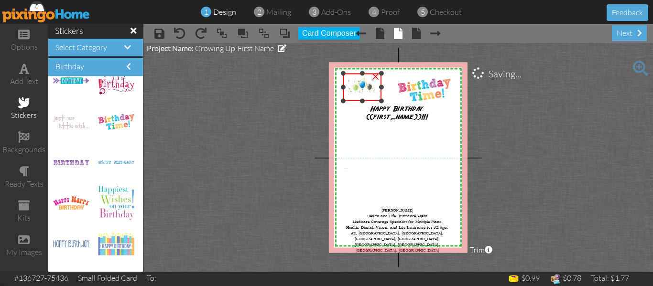
drag, startPoint x: 378, startPoint y: 74, endPoint x: 394, endPoint y: 71, distance: 15.9
click at [394, 71] on div "X X X X X X X X X X X X X X X X X X X X X X X X X X X X X X X X X X X X X X X X…" at bounding box center [398, 157] width 139 height 191
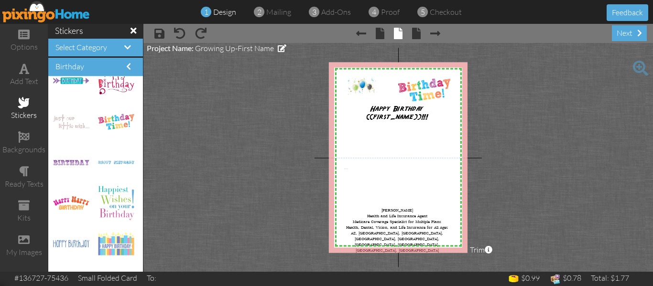
click at [516, 97] on project-studio-wrapper "X X X X X X X X X X X X X X X X X X X X X X X X X X X X X X X X X X X X X X X X…" at bounding box center [397, 157] width 509 height 229
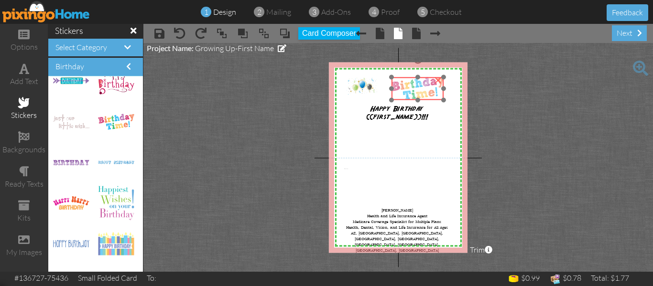
drag, startPoint x: 424, startPoint y: 89, endPoint x: 417, endPoint y: 88, distance: 6.8
click at [417, 88] on img at bounding box center [417, 88] width 52 height 23
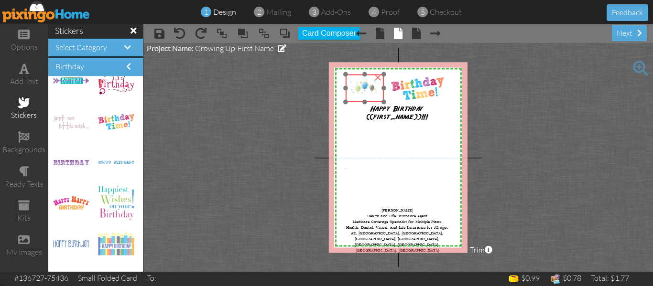
click at [370, 91] on img at bounding box center [364, 88] width 38 height 27
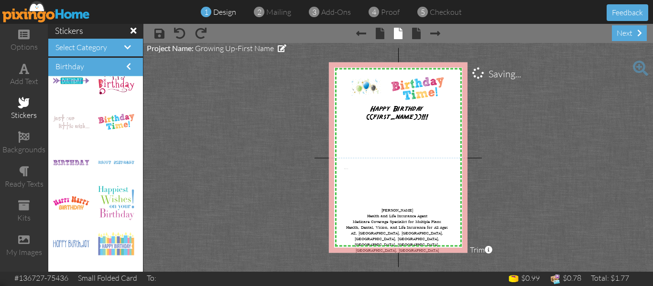
click at [581, 86] on project-studio-wrapper "X X X X X X X X X X X X X X X X X X X X X X X X X X X X X X X X X X X X X X X X…" at bounding box center [397, 157] width 509 height 229
drag, startPoint x: 75, startPoint y: 205, endPoint x: 367, endPoint y: 140, distance: 299.0
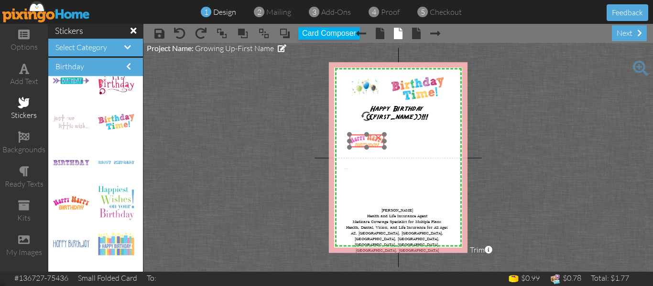
drag, startPoint x: 362, startPoint y: 126, endPoint x: 367, endPoint y: 140, distance: 14.5
click at [367, 140] on img at bounding box center [366, 141] width 35 height 13
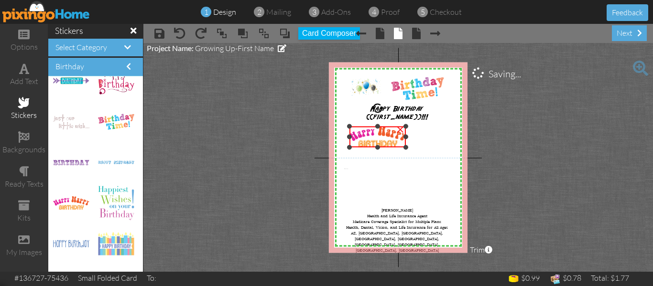
drag, startPoint x: 383, startPoint y: 134, endPoint x: 392, endPoint y: 127, distance: 11.9
click at [392, 127] on div "×" at bounding box center [377, 137] width 56 height 21
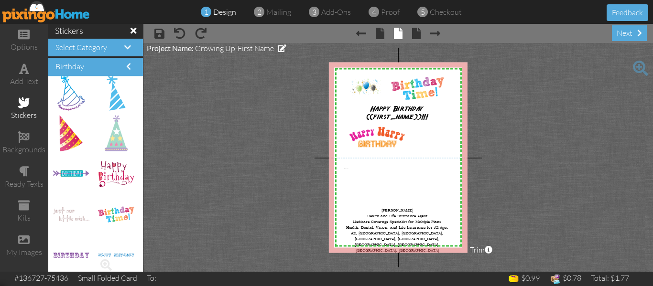
scroll to position [1385, 0]
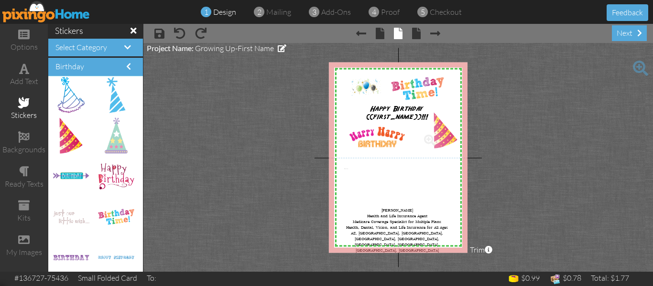
drag, startPoint x: 72, startPoint y: 135, endPoint x: 440, endPoint y: 130, distance: 368.5
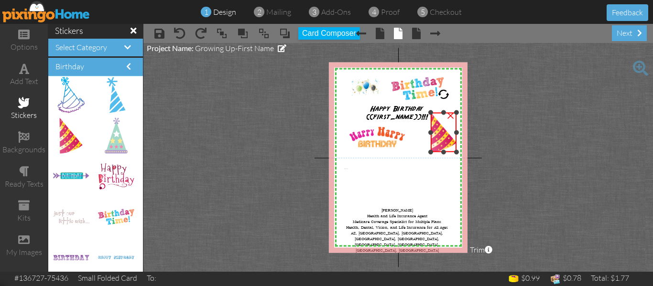
drag, startPoint x: 421, startPoint y: 167, endPoint x: 423, endPoint y: 152, distance: 14.9
click at [423, 152] on div "X X X X X X X X X X X X X X X X X X X X X X X X X X X X X X X X X X X X X X X X…" at bounding box center [398, 157] width 139 height 191
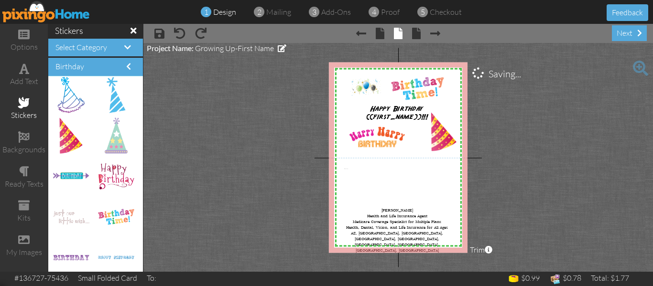
click at [534, 145] on project-studio-wrapper "X X X X X X X X X X X X X X X X X X X X X X X X X X X X X X X X X X X X X X X X…" at bounding box center [397, 157] width 509 height 229
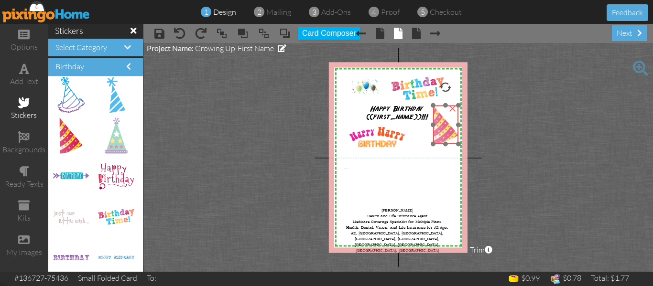
drag, startPoint x: 440, startPoint y: 137, endPoint x: 442, endPoint y: 129, distance: 7.4
click at [442, 129] on img at bounding box center [445, 125] width 25 height 39
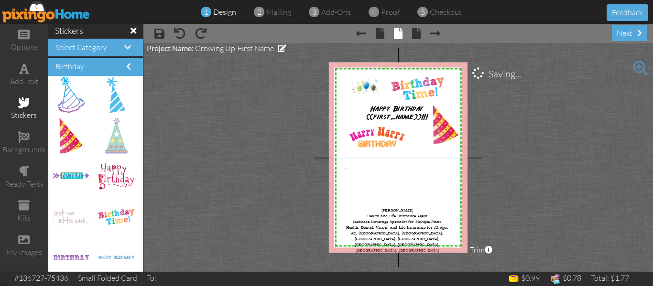
click at [538, 125] on project-studio-wrapper "X X X X X X X X X X X X X X X X X X X X X X X X X X X X X X X X X X X X X X X X…" at bounding box center [397, 157] width 509 height 229
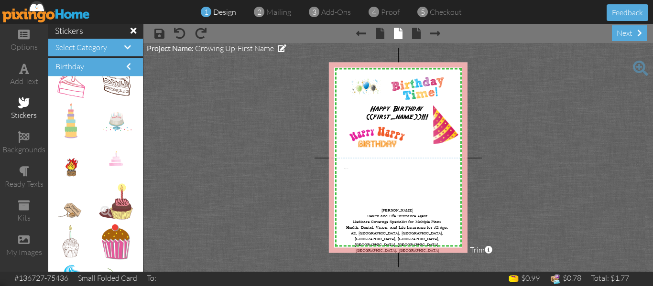
scroll to position [706, 0]
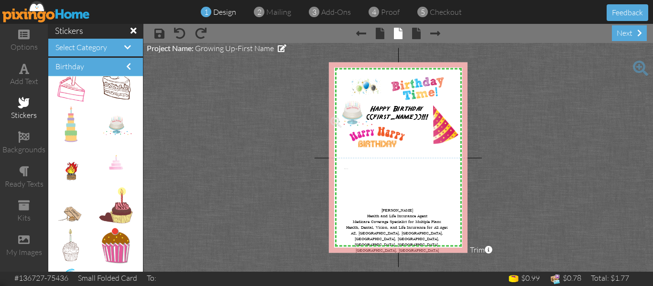
drag, startPoint x: 108, startPoint y: 126, endPoint x: 345, endPoint y: 113, distance: 236.9
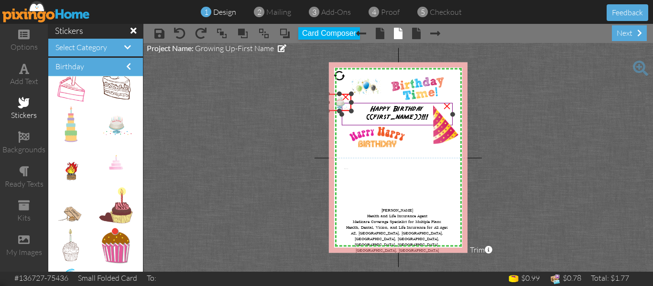
drag, startPoint x: 363, startPoint y: 118, endPoint x: 356, endPoint y: 110, distance: 10.8
click at [356, 110] on div "X X X X X X X X X X X X X X X X X X X X X X X X X X X X X X X X X X X X X X X X…" at bounding box center [398, 157] width 139 height 191
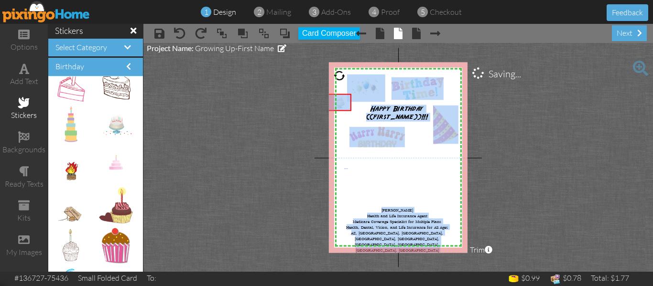
drag, startPoint x: 343, startPoint y: 99, endPoint x: 288, endPoint y: 114, distance: 57.4
click at [288, 114] on project-studio-wrapper "X X X X X X X X X X X X X X X X X X X X X X X X X X X X X X X X X X X X X X X X…" at bounding box center [397, 157] width 509 height 229
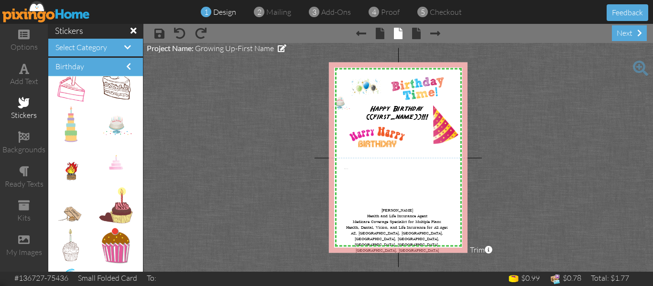
click at [561, 138] on project-studio-wrapper "X X X X X X X X X X X X X X X X X X X X X X X X X X X X X X X X X X X X X X X X…" at bounding box center [397, 157] width 509 height 229
click at [347, 97] on div "×" at bounding box center [345, 95] width 15 height 15
click at [299, 127] on project-studio-wrapper "X X X X X X X X X X X X X X X X X X X X X X X X X X X X X X X X X X X X X X X X…" at bounding box center [397, 157] width 509 height 229
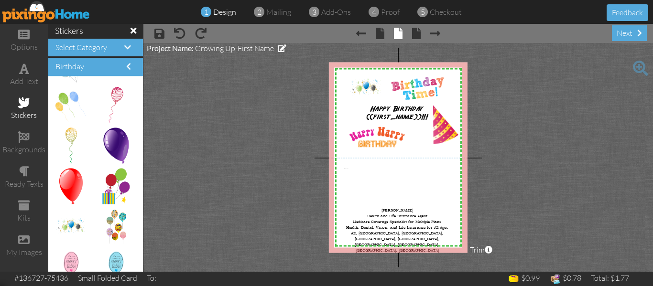
scroll to position [0, 0]
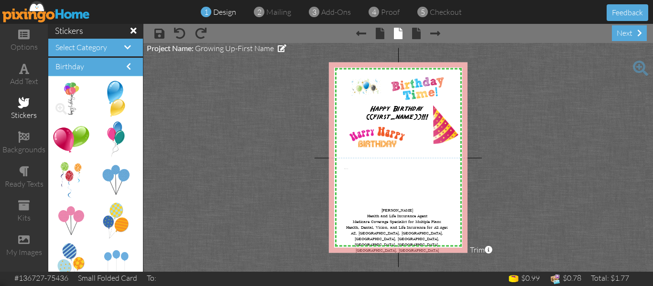
click at [72, 105] on img at bounding box center [70, 99] width 25 height 36
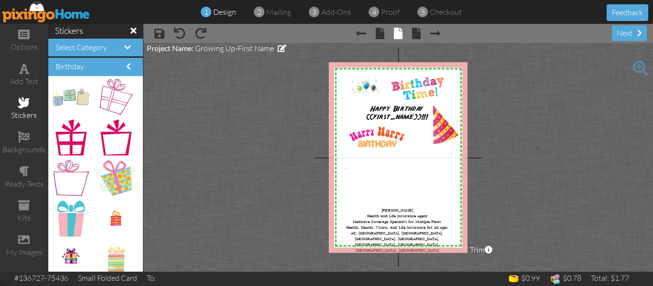
scroll to position [409, 0]
drag, startPoint x: 104, startPoint y: 215, endPoint x: 342, endPoint y: 109, distance: 260.4
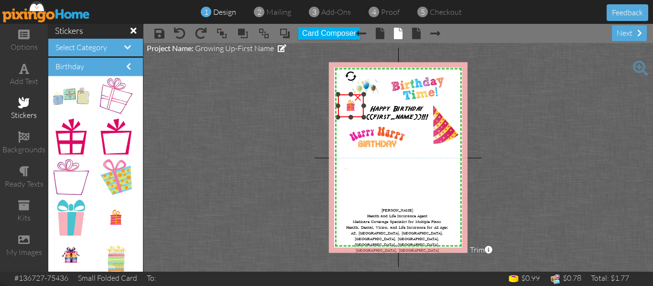
drag, startPoint x: 329, startPoint y: 123, endPoint x: 346, endPoint y: 116, distance: 19.1
click at [346, 116] on div "×" at bounding box center [350, 106] width 25 height 23
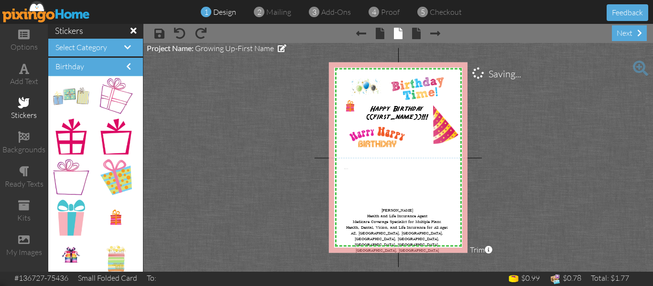
click at [549, 147] on project-studio-wrapper "X X X X X X X X X X X X X X X X X X X X X X X X X X X X X X X X X X X X X X X X…" at bounding box center [397, 157] width 509 height 229
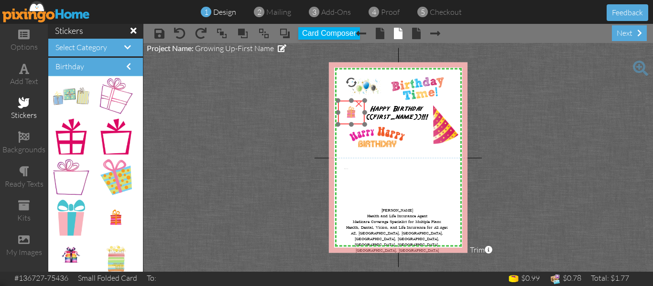
drag, startPoint x: 353, startPoint y: 107, endPoint x: 354, endPoint y: 113, distance: 6.3
click at [354, 113] on img at bounding box center [351, 113] width 27 height 24
click at [571, 106] on project-studio-wrapper "X X X X X X X X X X X X X X X X X X X X X X X X X X X X X X X X X X X X X X X X…" at bounding box center [397, 157] width 509 height 229
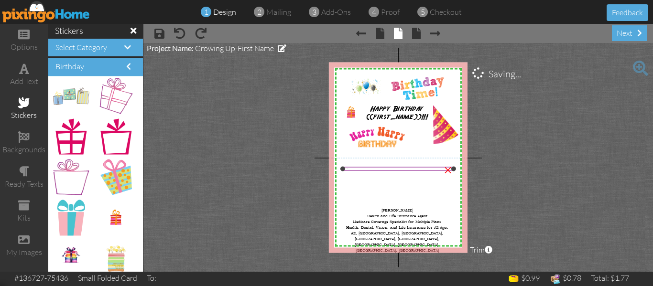
click at [448, 168] on div "×" at bounding box center [447, 168] width 15 height 15
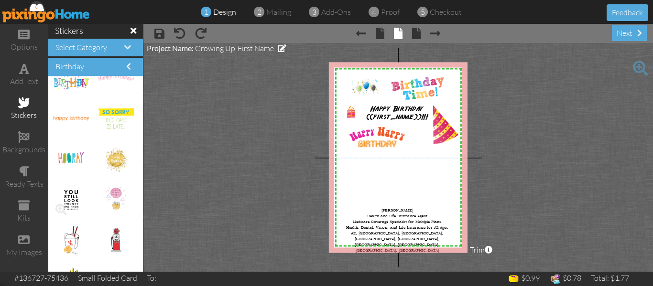
scroll to position [1686, 0]
drag, startPoint x: 77, startPoint y: 155, endPoint x: 360, endPoint y: 169, distance: 283.2
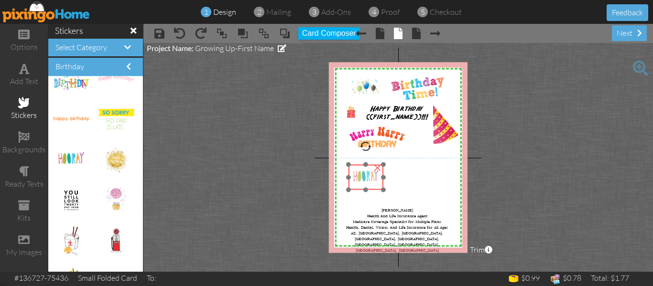
drag, startPoint x: 357, startPoint y: 168, endPoint x: 369, endPoint y: 178, distance: 15.7
click at [369, 178] on img at bounding box center [365, 177] width 35 height 25
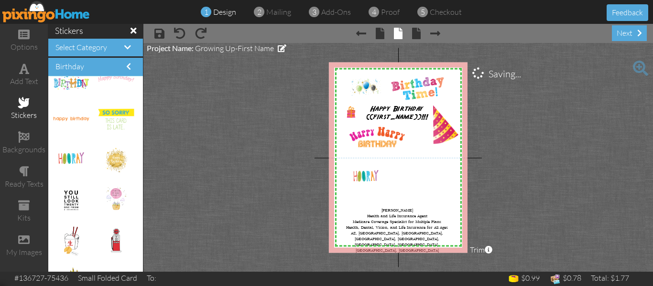
click at [589, 148] on project-studio-wrapper "X X X X X X X X X X X X X X X X X X X X X X X X X X X X X X X X X X X X X X X X…" at bounding box center [397, 157] width 509 height 229
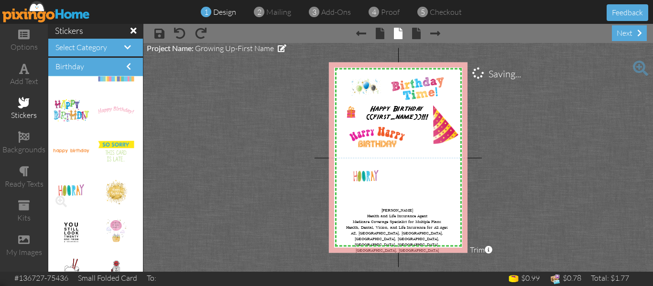
scroll to position [1653, 0]
drag, startPoint x: 71, startPoint y: 112, endPoint x: 413, endPoint y: 182, distance: 349.7
drag, startPoint x: 430, startPoint y: 186, endPoint x: 435, endPoint y: 187, distance: 5.3
drag, startPoint x: 435, startPoint y: 187, endPoint x: 422, endPoint y: 174, distance: 18.6
click at [422, 174] on div "×" at bounding box center [413, 174] width 35 height 22
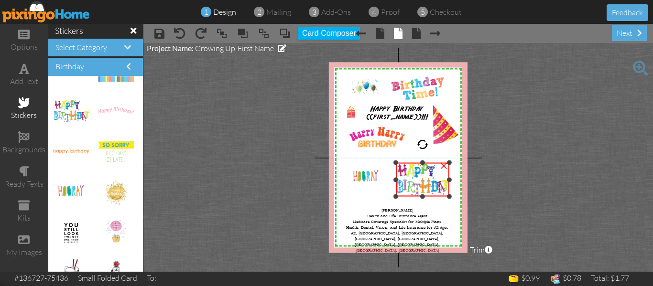
drag, startPoint x: 431, startPoint y: 185, endPoint x: 442, endPoint y: 197, distance: 15.9
click at [442, 197] on div "×" at bounding box center [423, 180] width 54 height 34
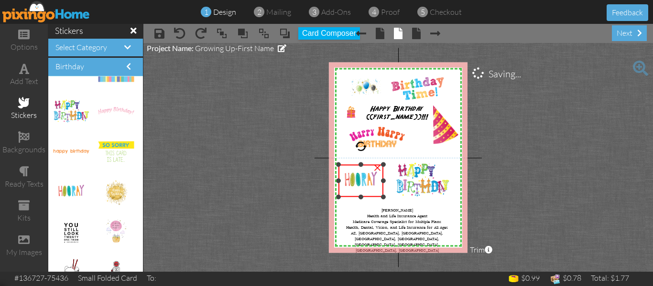
drag, startPoint x: 349, startPoint y: 190, endPoint x: 347, endPoint y: 197, distance: 7.4
click at [347, 197] on div "×" at bounding box center [360, 181] width 44 height 32
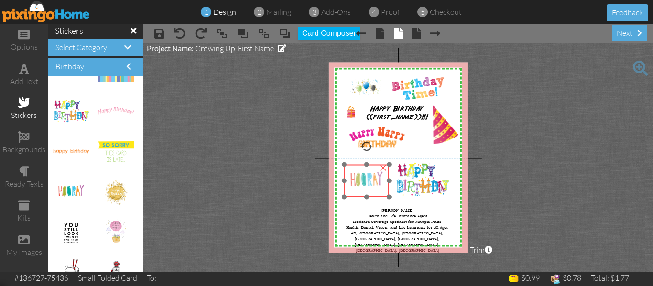
drag, startPoint x: 355, startPoint y: 183, endPoint x: 361, endPoint y: 183, distance: 5.7
click at [361, 183] on img at bounding box center [366, 181] width 44 height 32
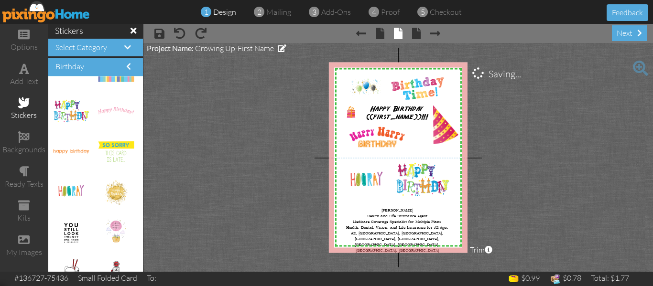
click at [572, 166] on project-studio-wrapper "X X X X X X X X X X X X X X X X X X X X X X X X X X X X X X X X X X X X X X X X…" at bounding box center [397, 157] width 509 height 229
drag, startPoint x: 111, startPoint y: 192, endPoint x: 102, endPoint y: 194, distance: 9.3
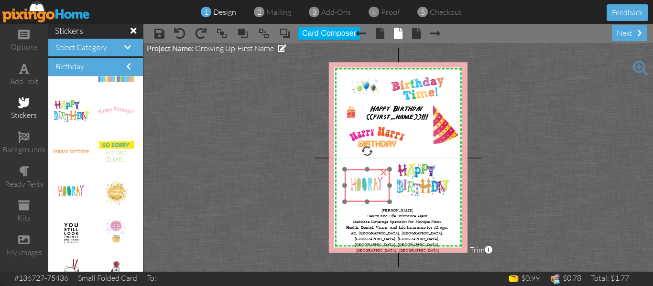
drag, startPoint x: 372, startPoint y: 182, endPoint x: 372, endPoint y: 187, distance: 4.8
click at [372, 187] on img at bounding box center [367, 186] width 44 height 32
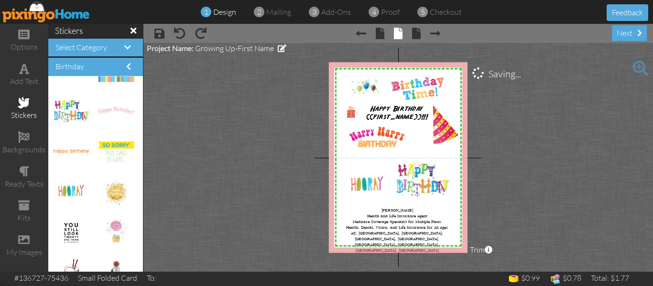
click at [585, 162] on project-studio-wrapper "X X X X X X X X X X X X X X X X X X X X X X X X X X X X X X X X X X X X X X X X…" at bounding box center [397, 157] width 509 height 229
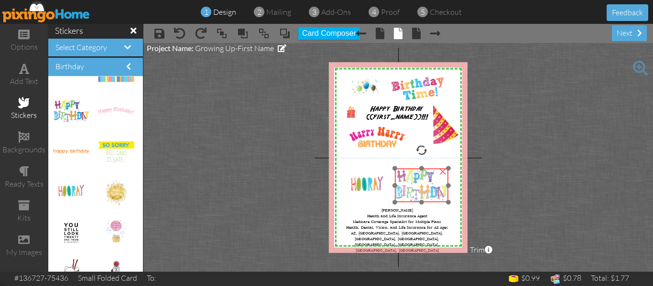
drag, startPoint x: 420, startPoint y: 190, endPoint x: 419, endPoint y: 195, distance: 5.9
click at [419, 195] on img at bounding box center [422, 186] width 54 height 34
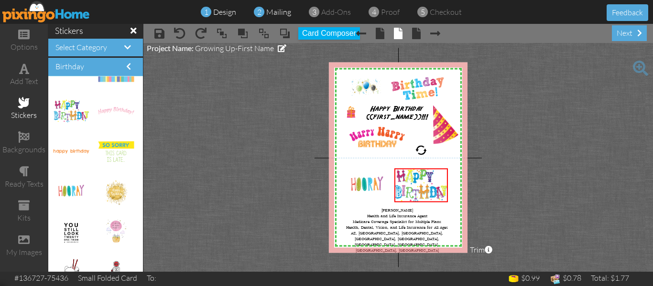
click at [277, 15] on span "mailing" at bounding box center [278, 12] width 25 height 10
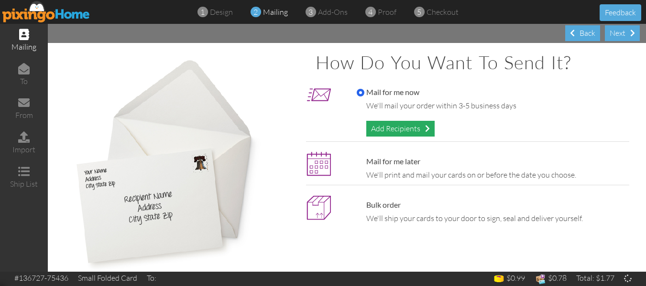
click at [391, 129] on div "Add Recipients" at bounding box center [400, 129] width 68 height 16
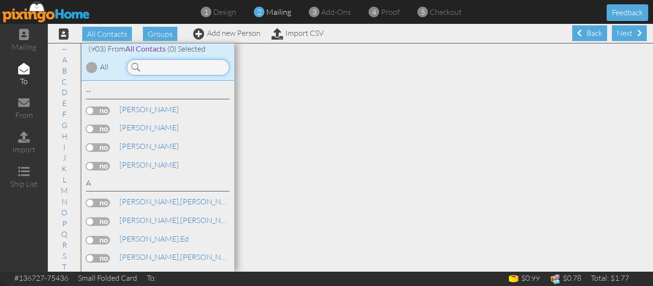
click at [181, 69] on input at bounding box center [178, 67] width 103 height 16
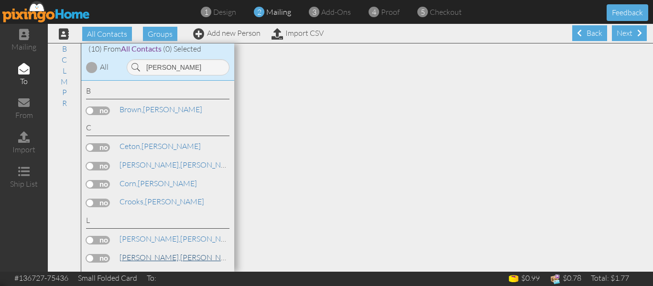
click at [134, 260] on span "[PERSON_NAME]," at bounding box center [149, 258] width 61 height 10
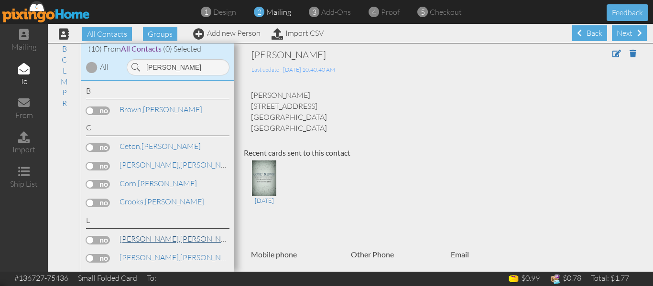
click at [130, 241] on span "[PERSON_NAME]," at bounding box center [149, 239] width 61 height 10
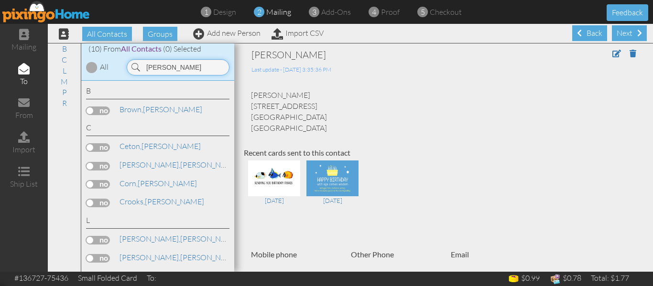
click at [163, 65] on input "[PERSON_NAME]" at bounding box center [178, 67] width 103 height 16
type input "l"
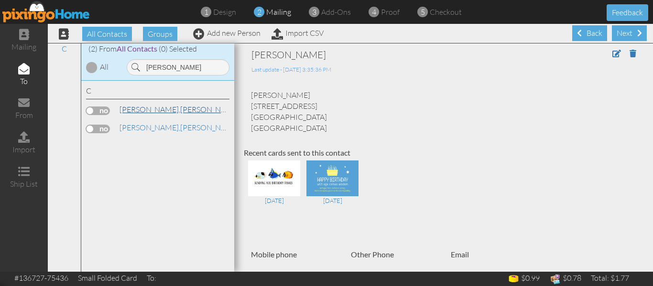
click at [145, 113] on link "[PERSON_NAME]" at bounding box center [180, 109] width 122 height 11
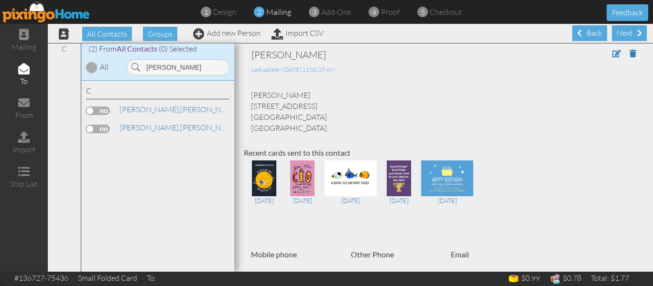
click at [91, 111] on label at bounding box center [98, 111] width 24 height 9
click at [0, 0] on input "checkbox" at bounding box center [0, 0] width 0 height 0
click at [174, 68] on input "[PERSON_NAME]" at bounding box center [178, 67] width 103 height 16
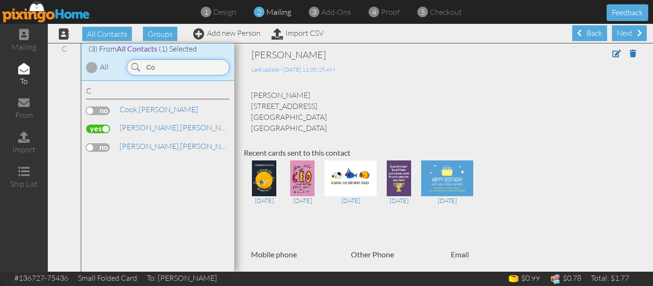
type input "C"
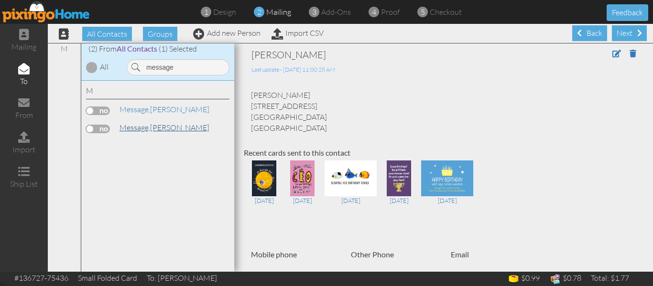
click at [150, 129] on span "Message," at bounding box center [134, 128] width 31 height 10
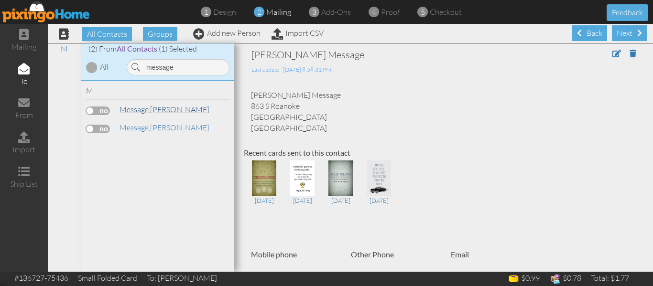
click at [144, 107] on span "Message," at bounding box center [134, 110] width 31 height 10
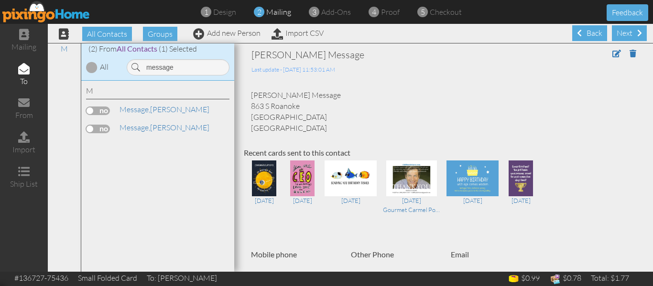
click at [91, 111] on label at bounding box center [98, 111] width 24 height 9
click at [0, 0] on input "checkbox" at bounding box center [0, 0] width 0 height 0
click at [180, 67] on input "message" at bounding box center [178, 67] width 103 height 16
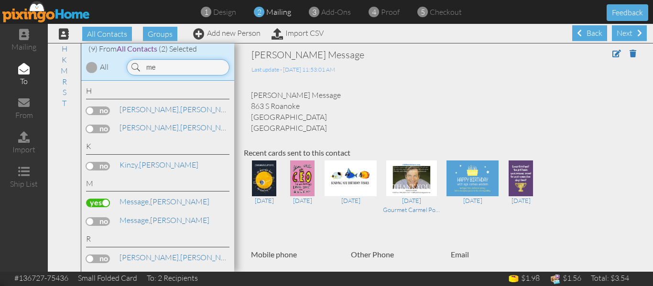
type input "m"
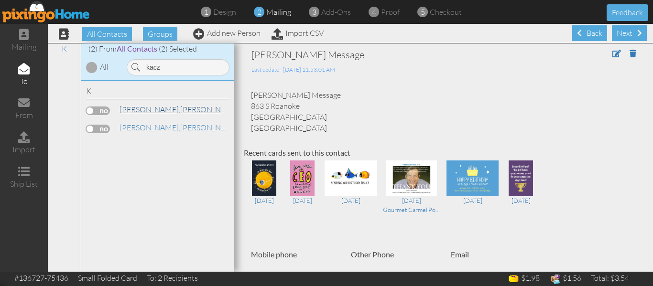
click at [150, 112] on span "[PERSON_NAME]," at bounding box center [149, 110] width 61 height 10
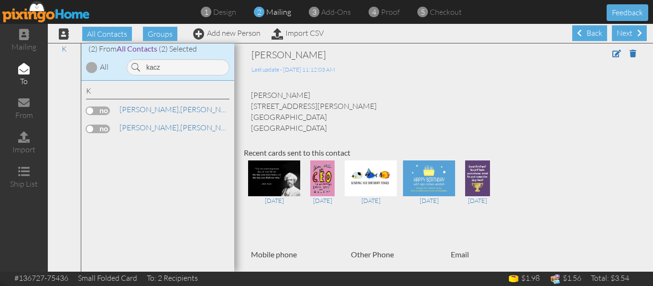
click at [93, 109] on label at bounding box center [98, 111] width 24 height 9
click at [0, 0] on input "checkbox" at bounding box center [0, 0] width 0 height 0
click at [173, 68] on input "kacz" at bounding box center [178, 67] width 103 height 16
type input "k"
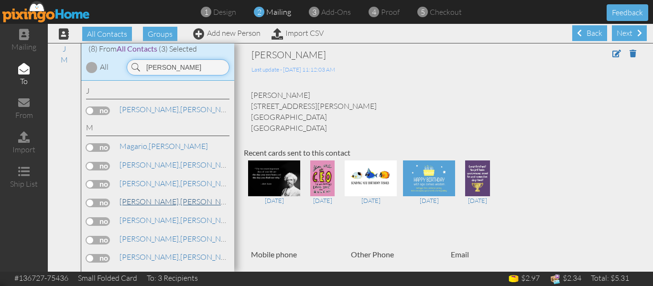
type input "[PERSON_NAME]"
click at [156, 200] on link "[PERSON_NAME]" at bounding box center [180, 201] width 122 height 11
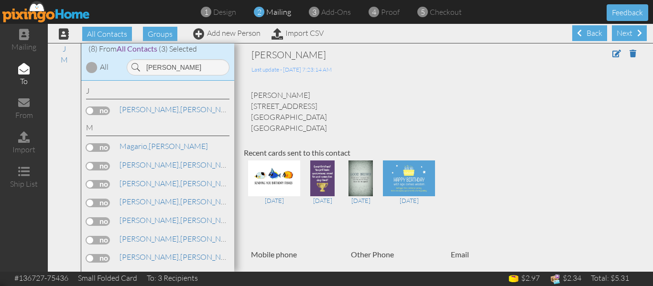
click at [93, 203] on label at bounding box center [98, 203] width 24 height 9
click at [0, 0] on input "checkbox" at bounding box center [0, 0] width 0 height 0
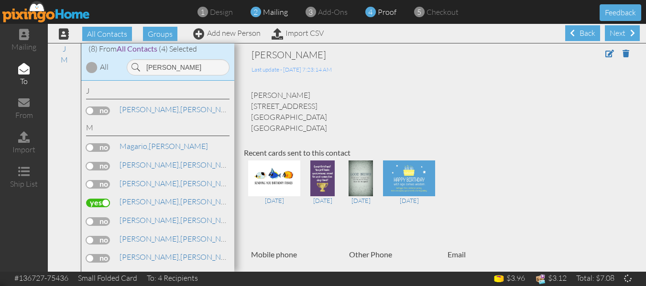
click at [378, 14] on span "proof" at bounding box center [387, 12] width 19 height 10
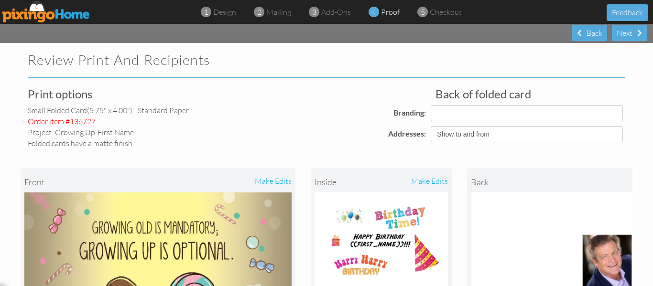
select select "object:20072"
select select "object:20074"
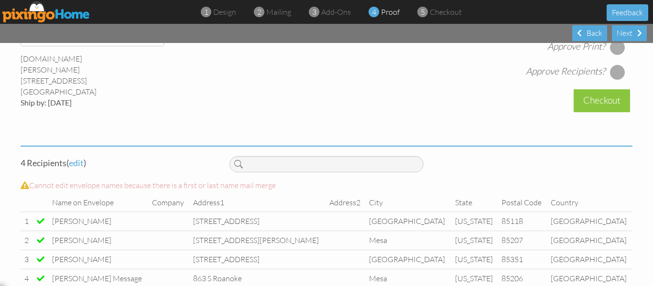
scroll to position [405, 0]
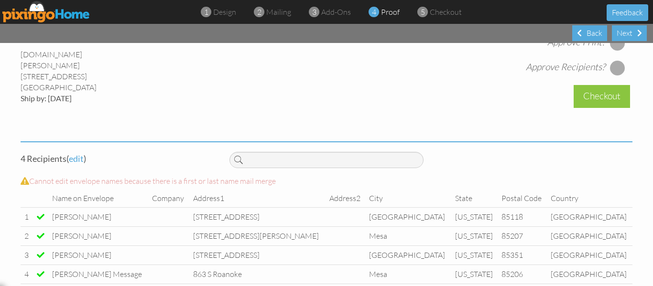
click at [612, 51] on div at bounding box center [617, 42] width 15 height 15
click at [615, 73] on div at bounding box center [617, 67] width 15 height 15
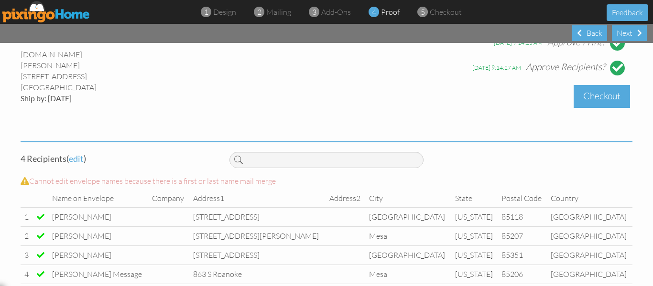
click at [601, 102] on div "Checkout" at bounding box center [601, 96] width 56 height 22
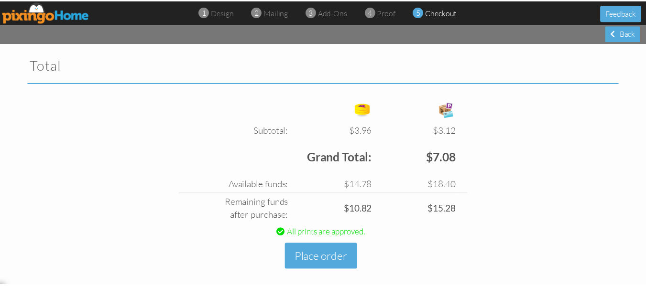
scroll to position [321, 0]
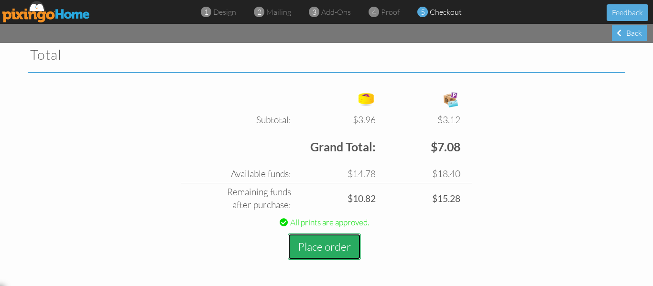
click at [318, 248] on button "Place order" at bounding box center [324, 247] width 73 height 26
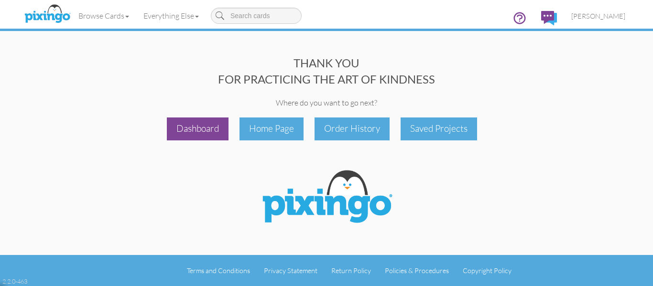
click at [189, 126] on div "Dashboard" at bounding box center [198, 129] width 62 height 22
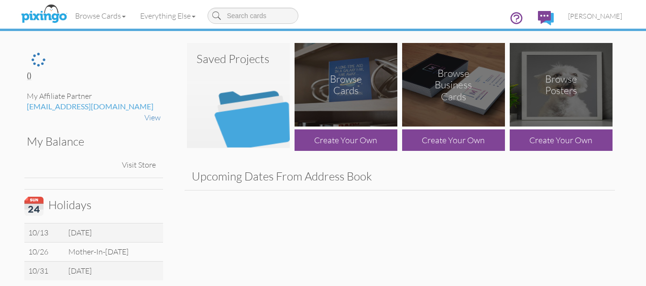
click at [232, 110] on img at bounding box center [238, 95] width 103 height 105
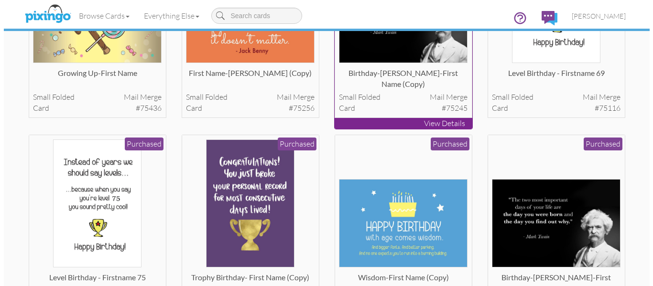
scroll to position [188, 0]
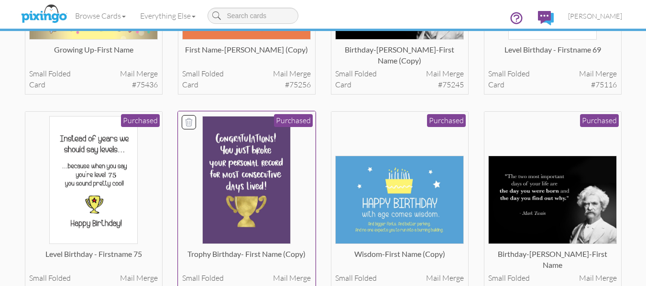
click at [237, 199] on img at bounding box center [246, 180] width 88 height 129
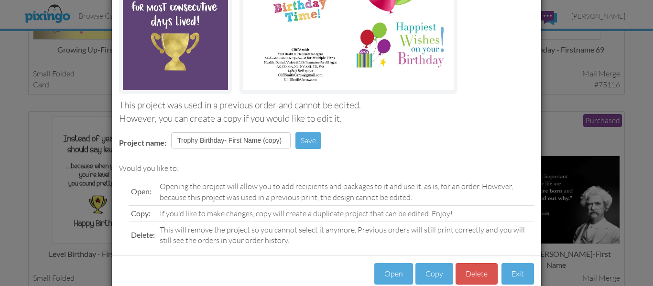
scroll to position [161, 0]
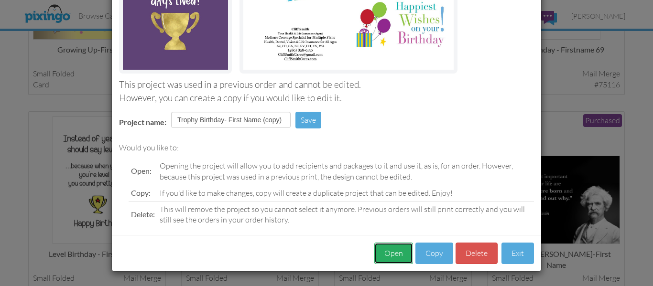
click at [391, 253] on button "Open" at bounding box center [393, 254] width 39 height 22
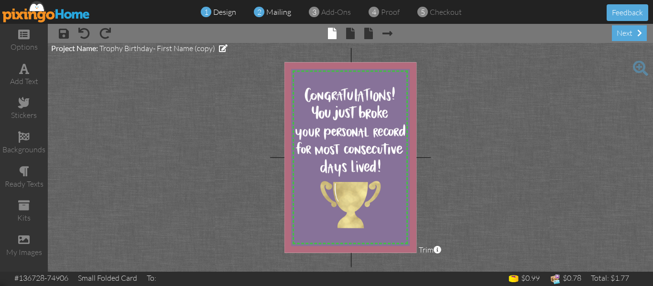
click at [281, 13] on span "mailing" at bounding box center [278, 12] width 25 height 10
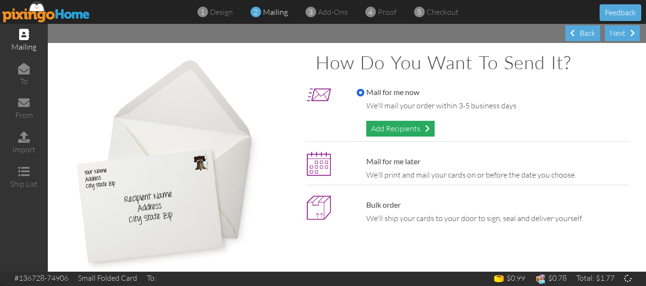
click at [387, 125] on div "Add Recipients" at bounding box center [400, 129] width 68 height 16
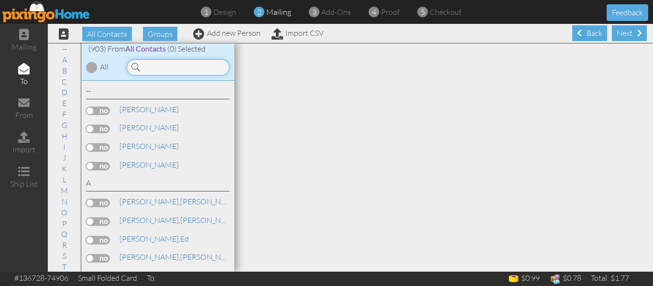
click at [160, 65] on input at bounding box center [178, 67] width 103 height 16
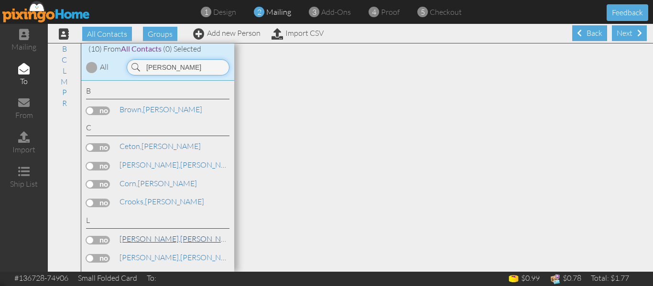
type input "[PERSON_NAME]"
click at [150, 239] on link "[PERSON_NAME]" at bounding box center [180, 238] width 122 height 11
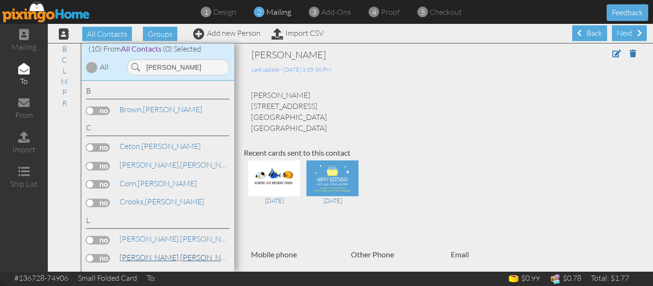
click at [140, 257] on link "[PERSON_NAME]" at bounding box center [180, 257] width 122 height 11
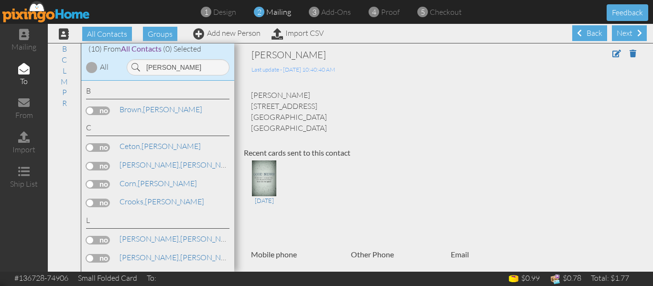
click at [89, 259] on label at bounding box center [98, 258] width 24 height 9
click at [0, 0] on input "checkbox" at bounding box center [0, 0] width 0 height 0
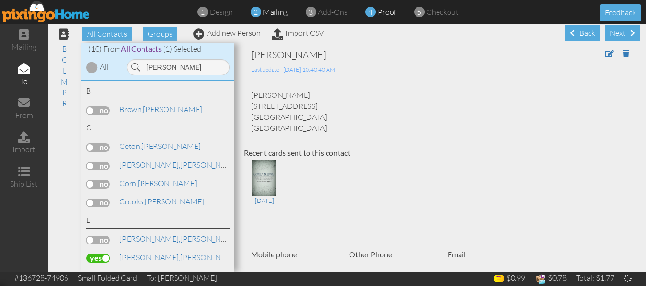
click at [384, 12] on span "proof" at bounding box center [387, 12] width 19 height 10
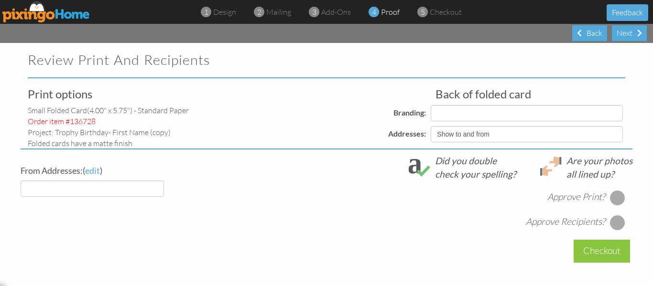
select select "object:22933"
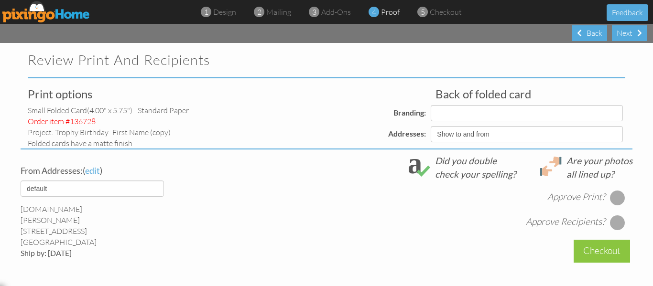
select select "object:22935"
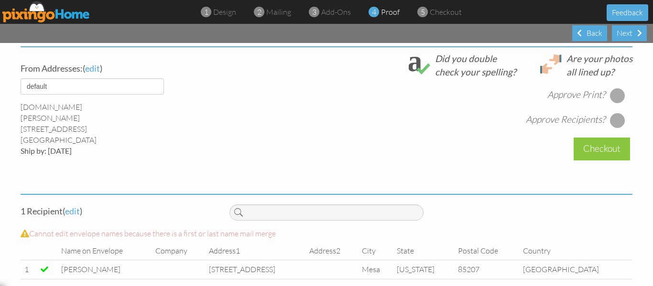
scroll to position [359, 0]
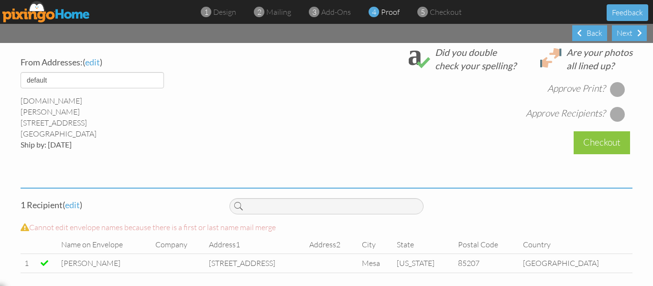
click at [615, 92] on div at bounding box center [617, 89] width 15 height 15
click at [610, 111] on div at bounding box center [617, 114] width 15 height 15
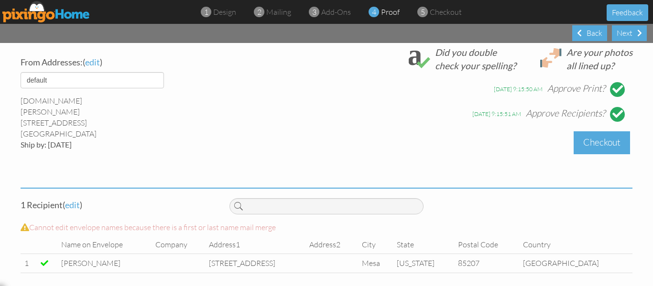
click at [603, 134] on div "Checkout" at bounding box center [601, 142] width 56 height 22
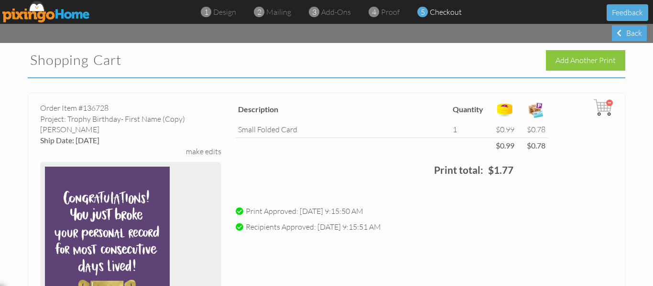
scroll to position [330, 0]
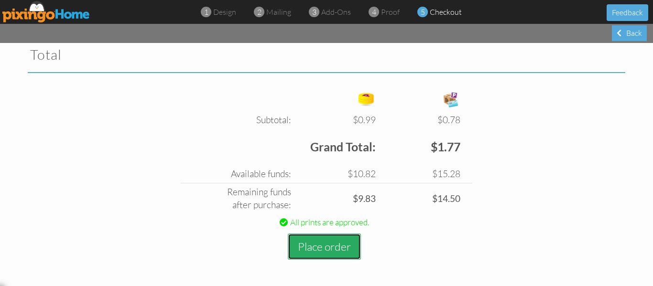
click at [308, 238] on button "Place order" at bounding box center [324, 247] width 73 height 26
